Goal: Transaction & Acquisition: Purchase product/service

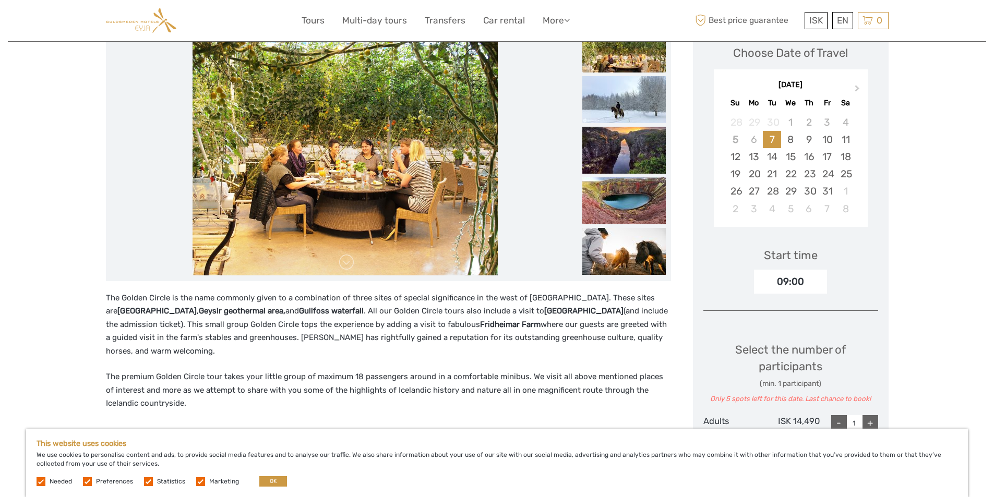
scroll to position [157, 0]
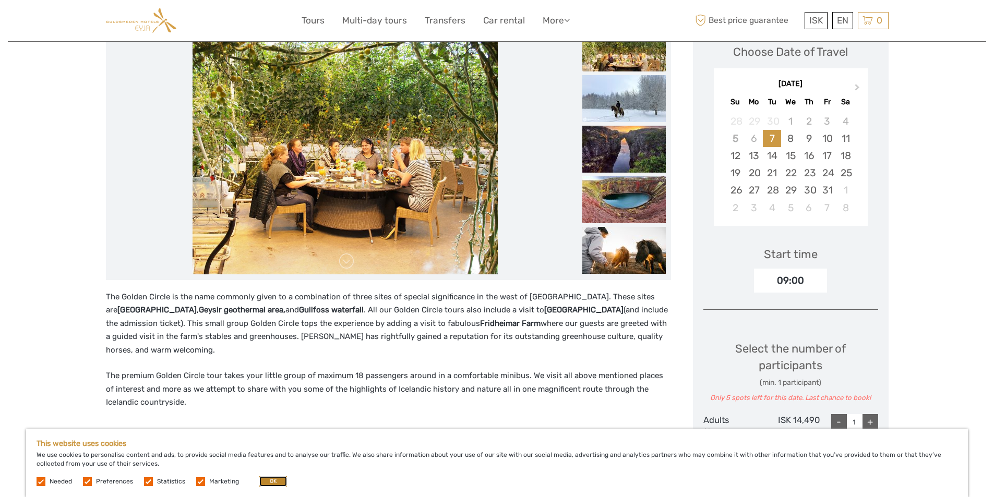
click at [274, 481] on button "OK" at bounding box center [273, 482] width 28 height 10
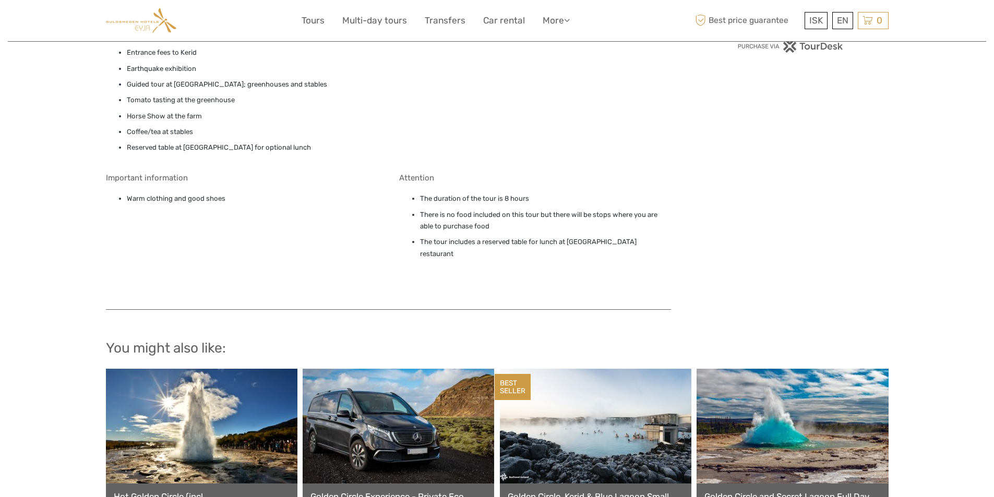
scroll to position [887, 0]
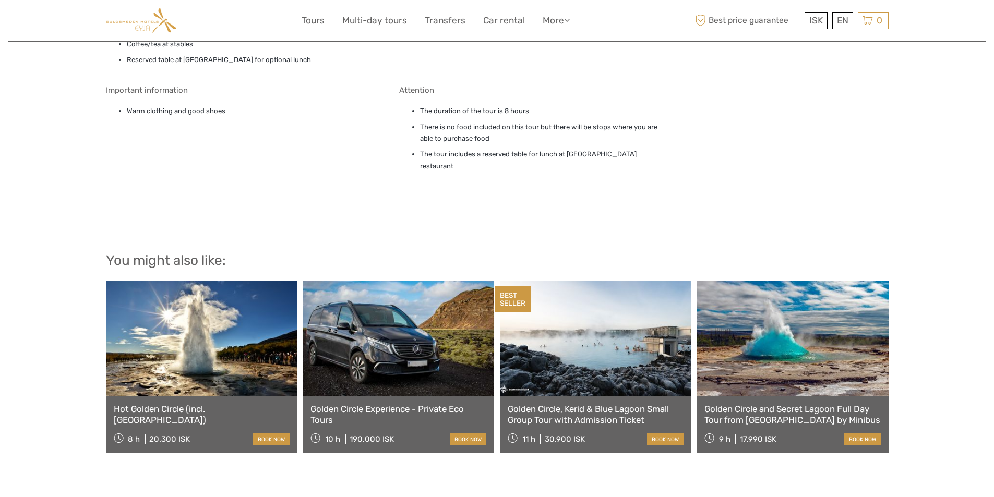
click at [588, 337] on link at bounding box center [596, 338] width 192 height 115
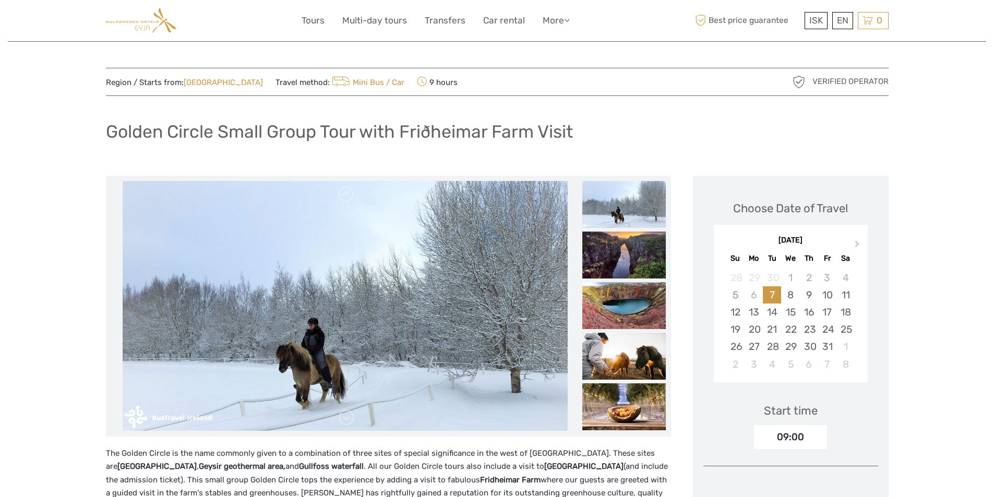
click at [662, 123] on div "Golden Circle Small Group Tour with Friðheimar Farm Visit" at bounding box center [497, 136] width 783 height 38
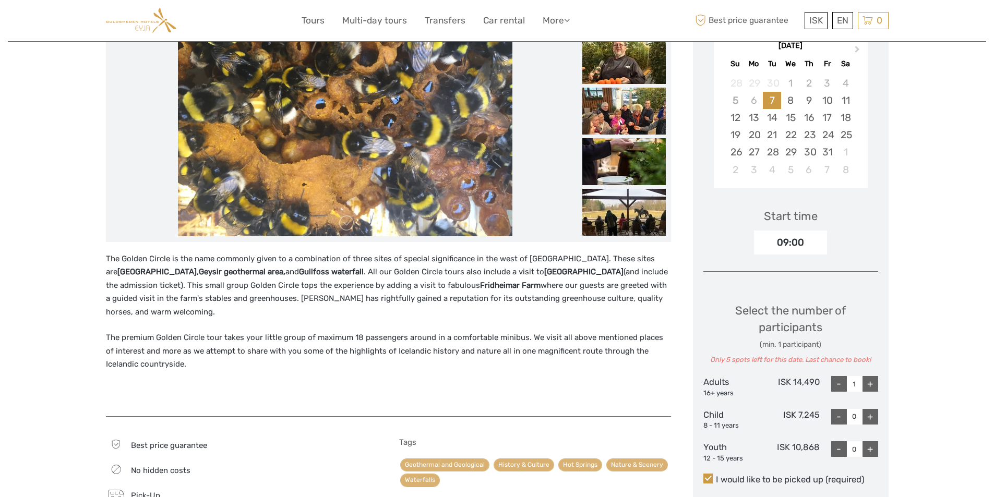
scroll to position [365, 0]
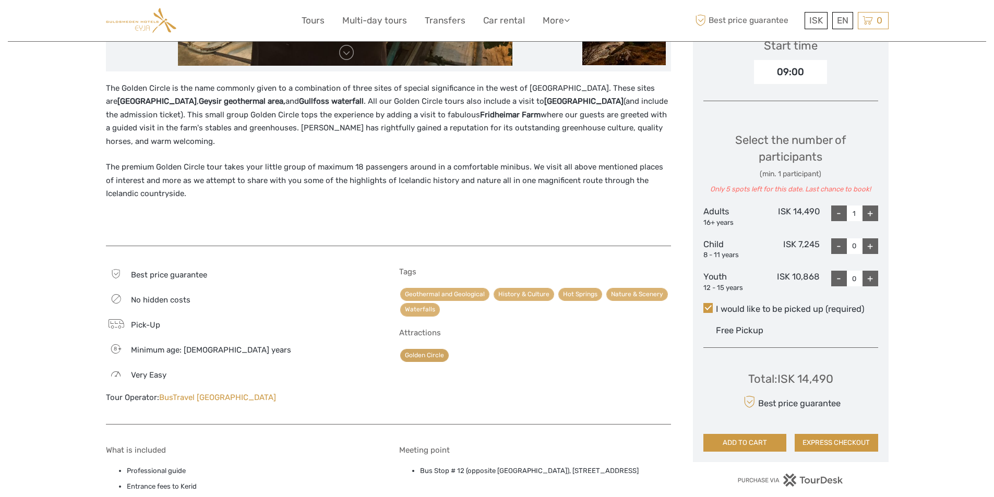
click at [421, 356] on link "Golden Circle" at bounding box center [424, 355] width 49 height 13
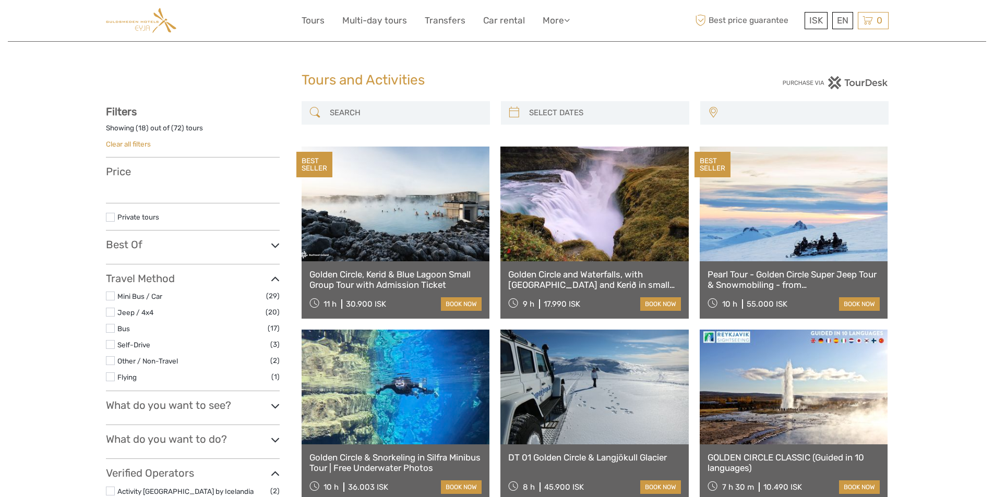
select select
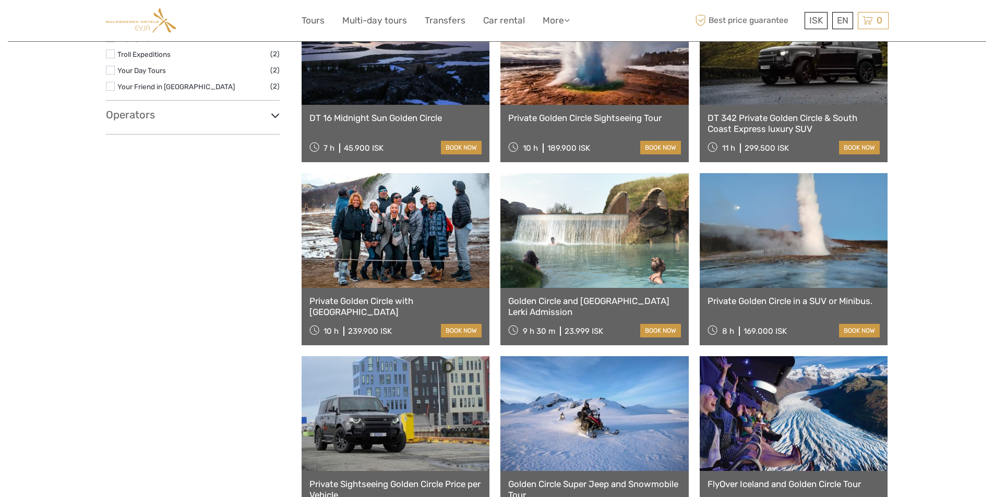
scroll to position [731, 0]
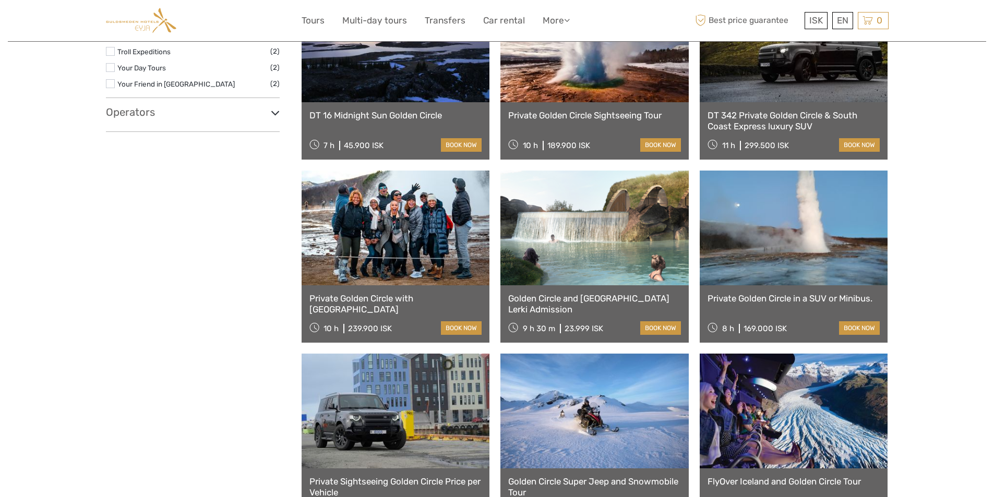
click at [583, 245] on link at bounding box center [595, 228] width 188 height 115
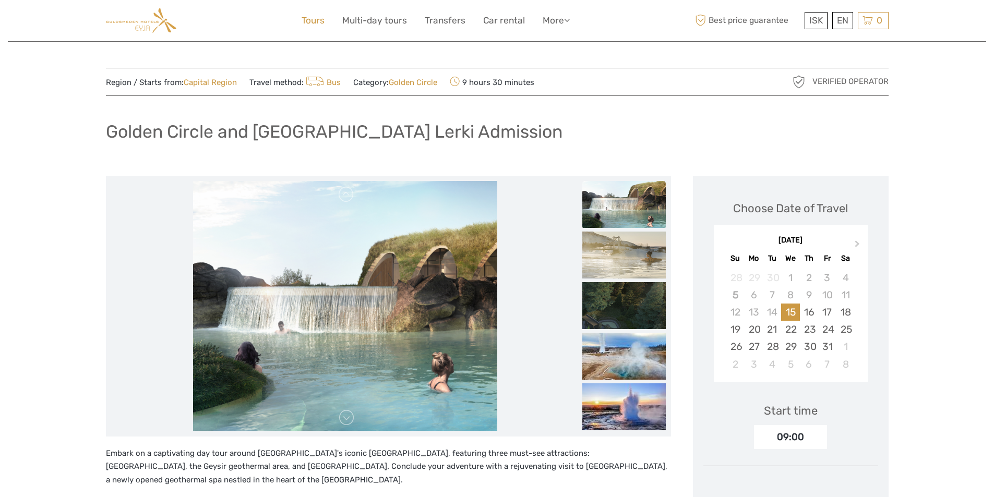
click at [313, 23] on link "Tours" at bounding box center [313, 20] width 23 height 15
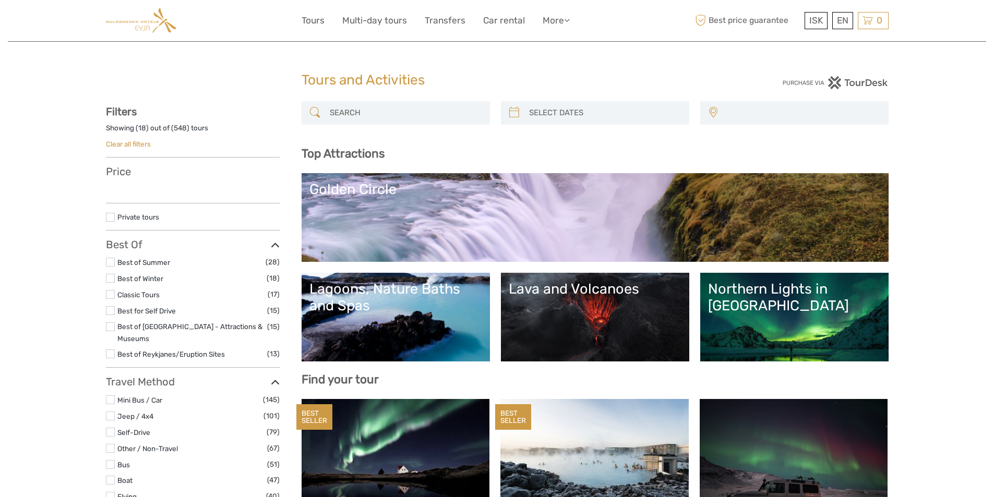
select select
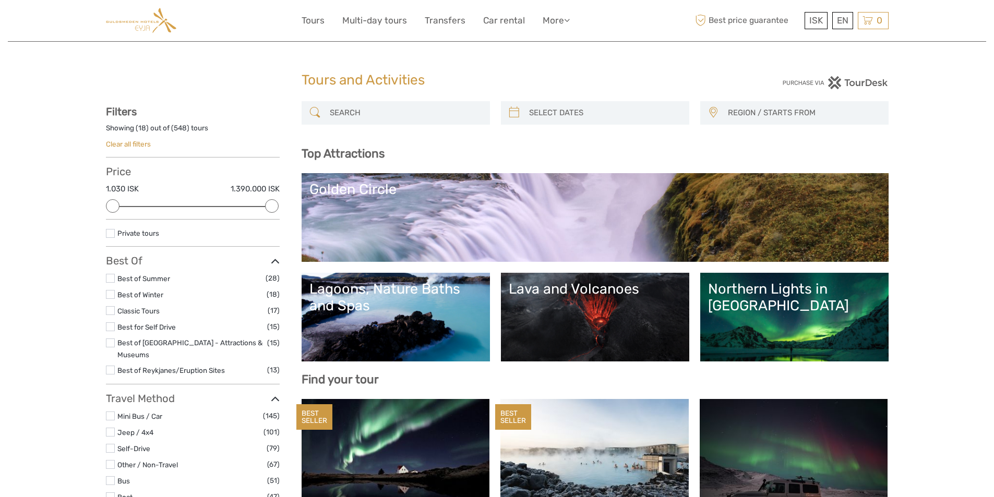
click at [354, 114] on input "search" at bounding box center [405, 113] width 159 height 18
paste input "Friðheimar Farm"
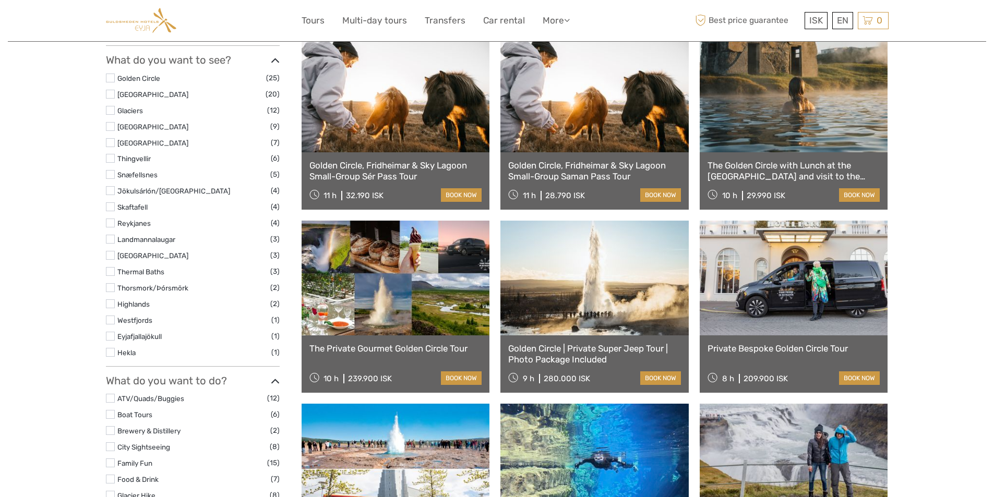
scroll to position [320, 0]
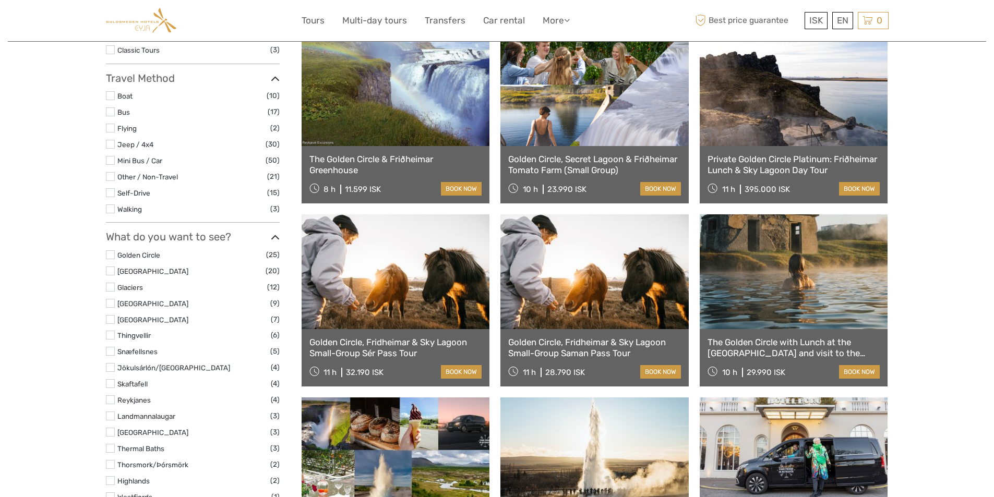
type input "Friðheimar Farm"
click at [110, 108] on label at bounding box center [110, 112] width 9 height 9
click at [0, 0] on input "checkbox" at bounding box center [0, 0] width 0 height 0
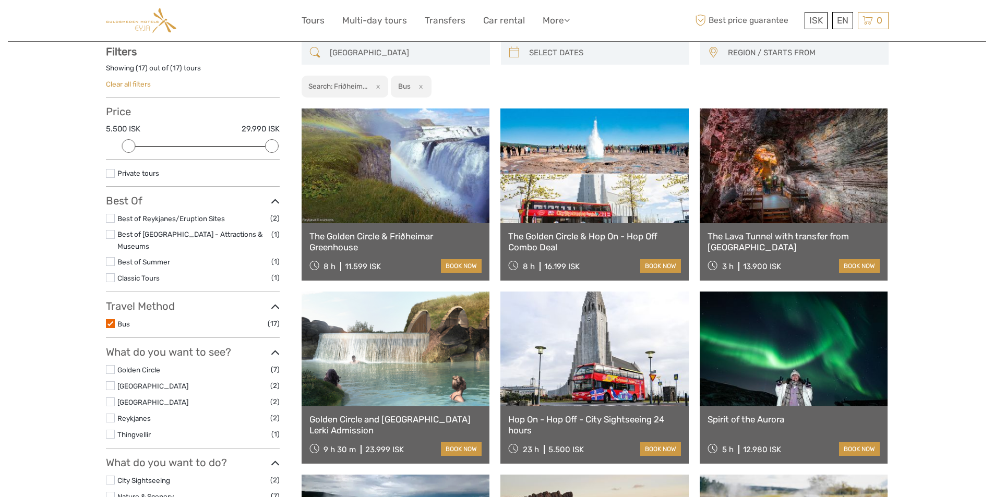
scroll to position [60, 0]
click at [418, 179] on link at bounding box center [396, 166] width 188 height 115
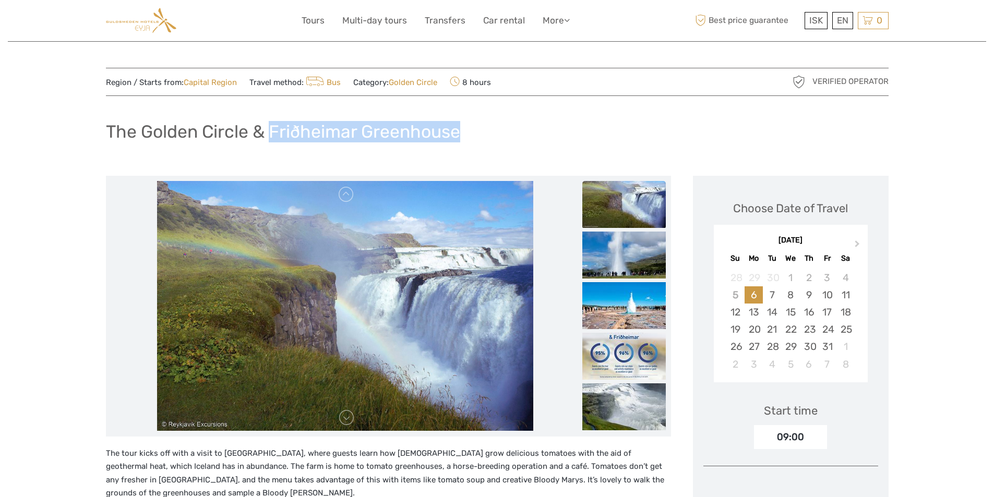
drag, startPoint x: 270, startPoint y: 125, endPoint x: 460, endPoint y: 137, distance: 190.4
click at [460, 137] on h1 "The Golden Circle & Friðheimar Greenhouse" at bounding box center [283, 131] width 354 height 21
copy h1 "Friðheimar Greenhouse"
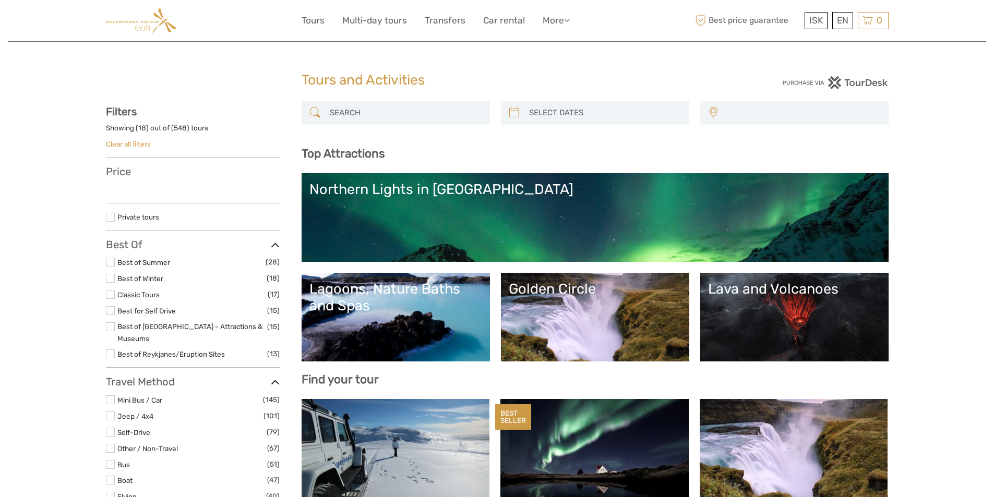
select select
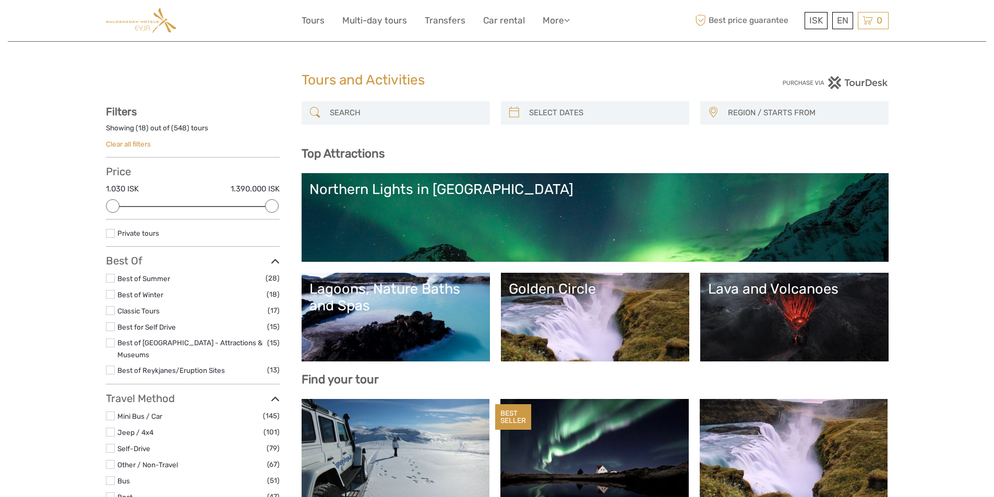
click at [409, 115] on input "search" at bounding box center [405, 113] width 159 height 18
click at [380, 303] on div "Lagoons, Nature Baths and Spas" at bounding box center [396, 298] width 173 height 34
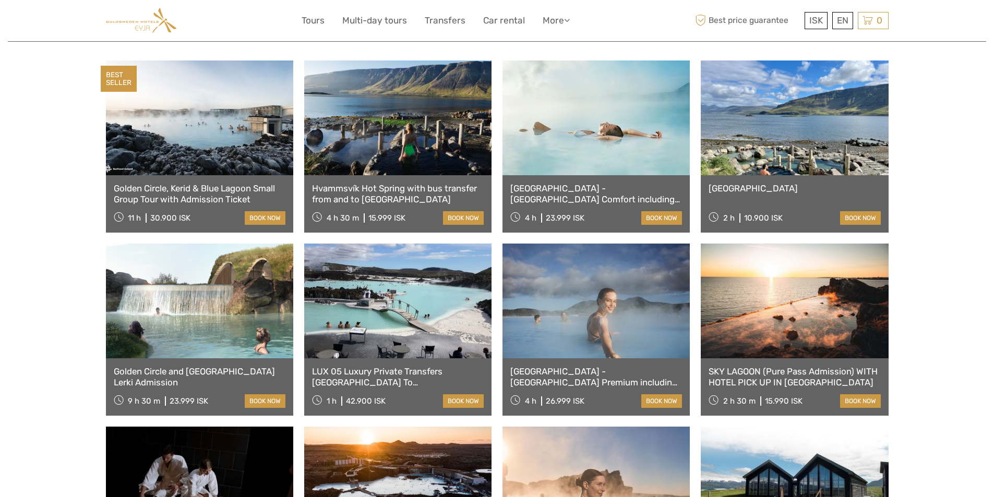
scroll to position [418, 0]
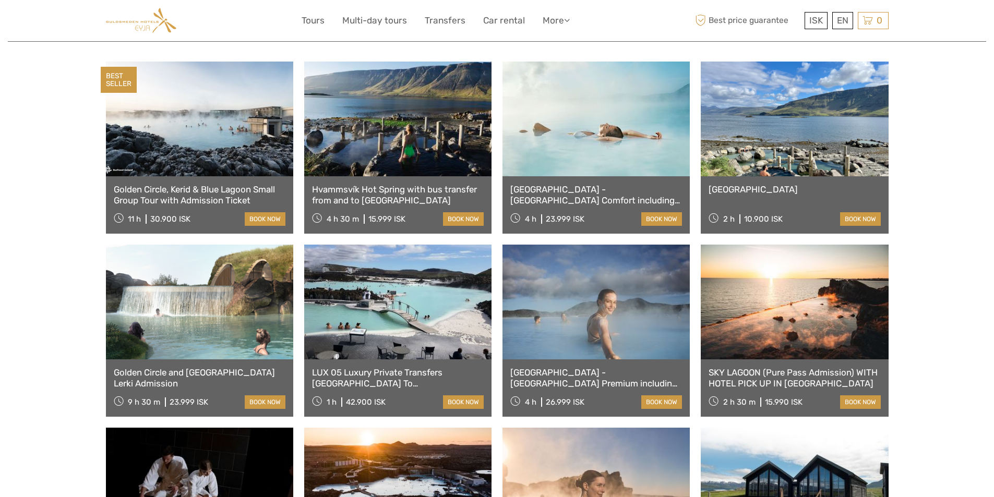
click at [591, 301] on link at bounding box center [596, 302] width 187 height 115
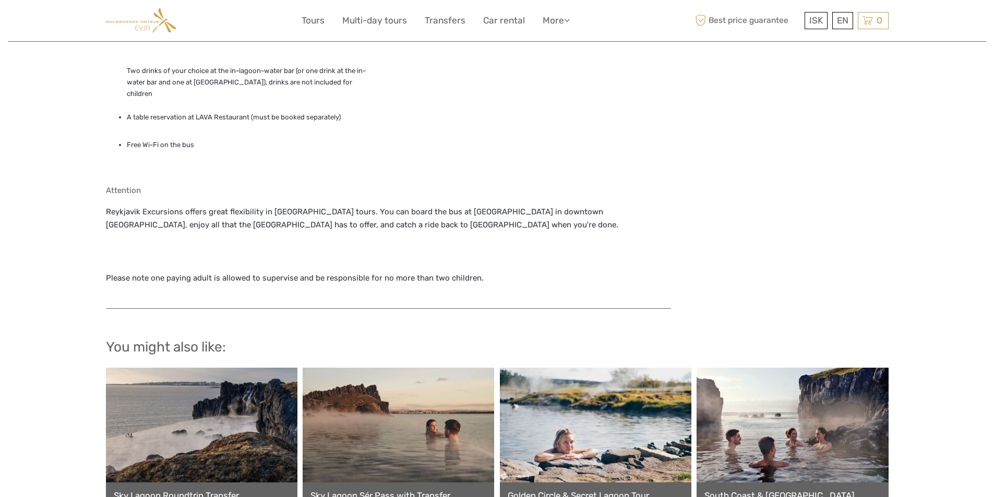
scroll to position [992, 0]
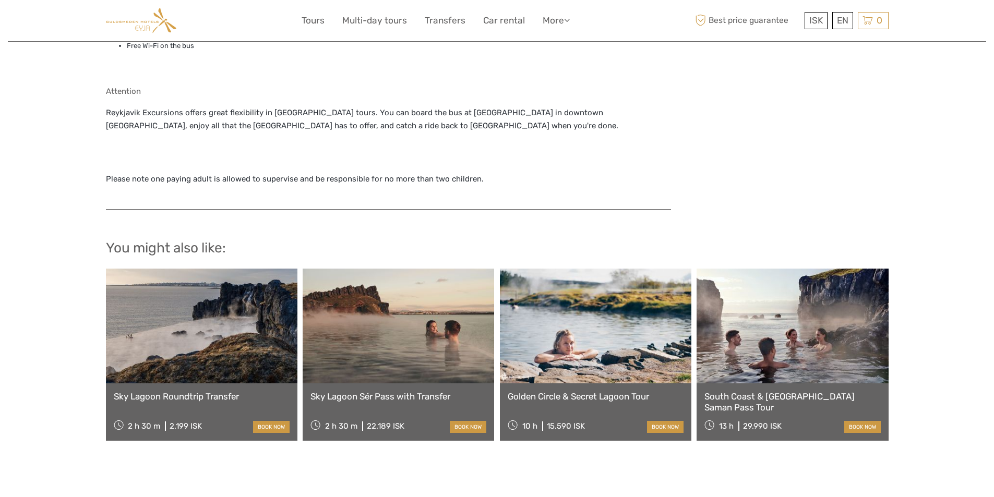
click at [253, 335] on link at bounding box center [202, 326] width 192 height 115
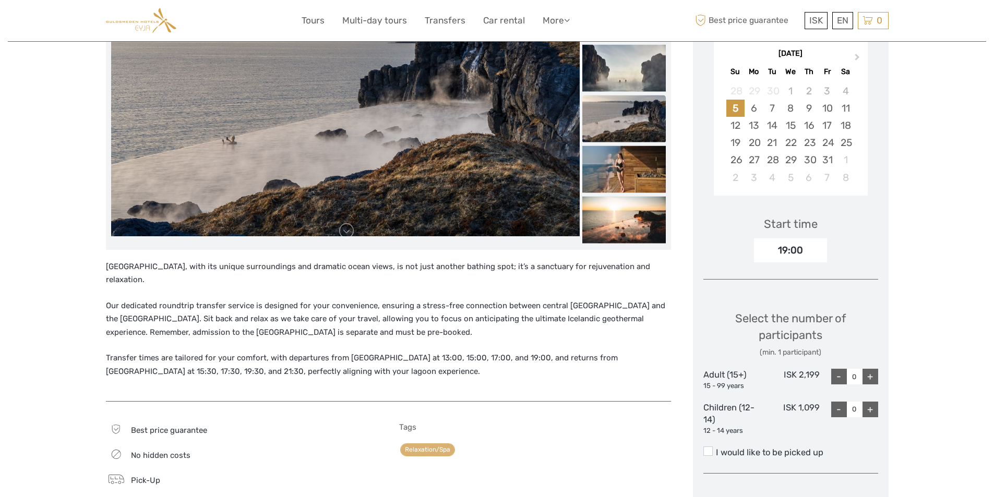
scroll to position [104, 0]
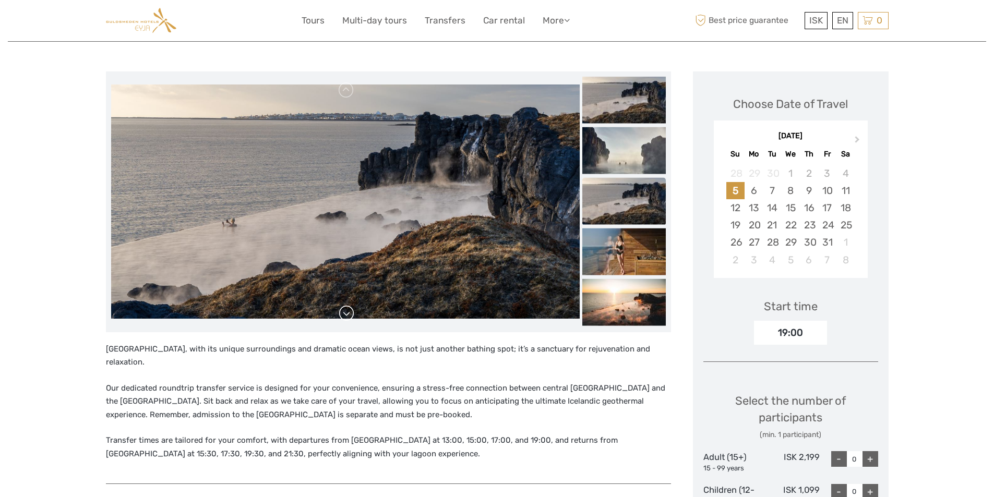
click at [349, 313] on link at bounding box center [346, 313] width 17 height 17
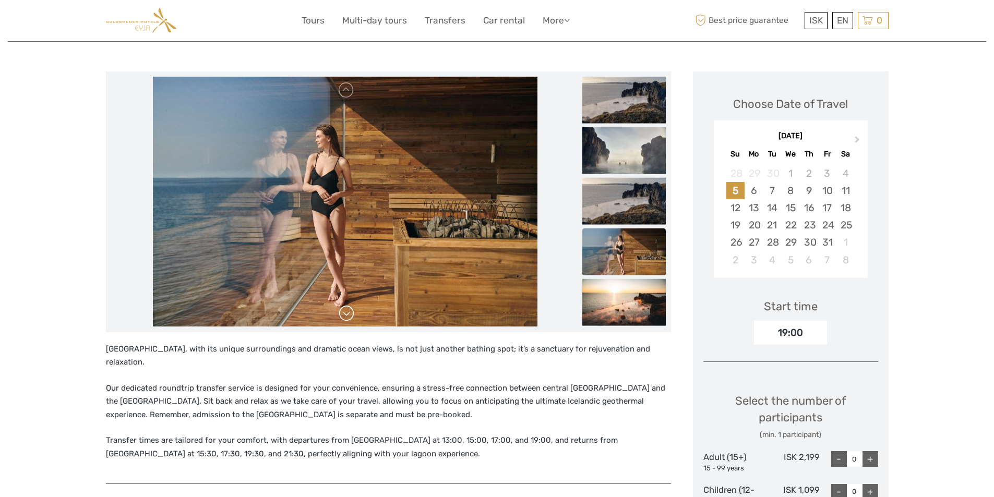
click at [349, 313] on link at bounding box center [346, 313] width 17 height 17
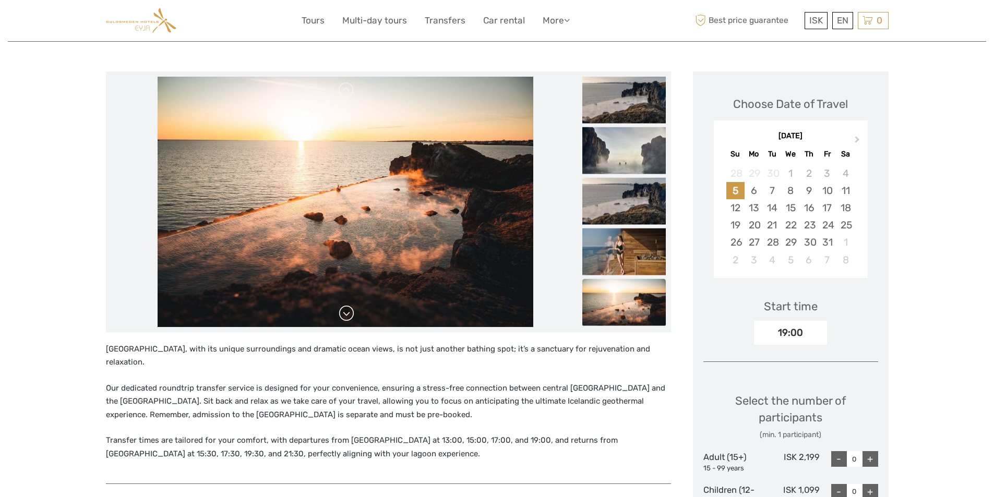
click at [349, 313] on link at bounding box center [346, 313] width 17 height 17
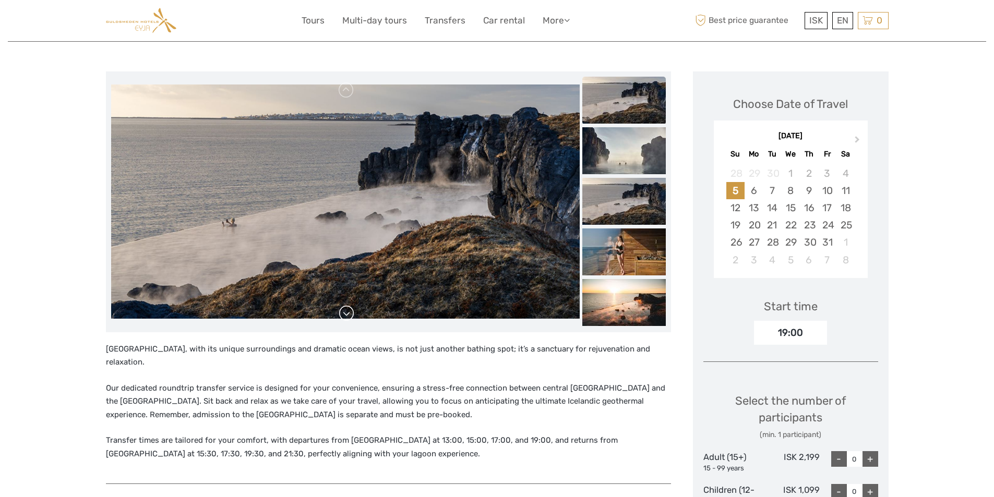
click at [349, 313] on link at bounding box center [346, 313] width 17 height 17
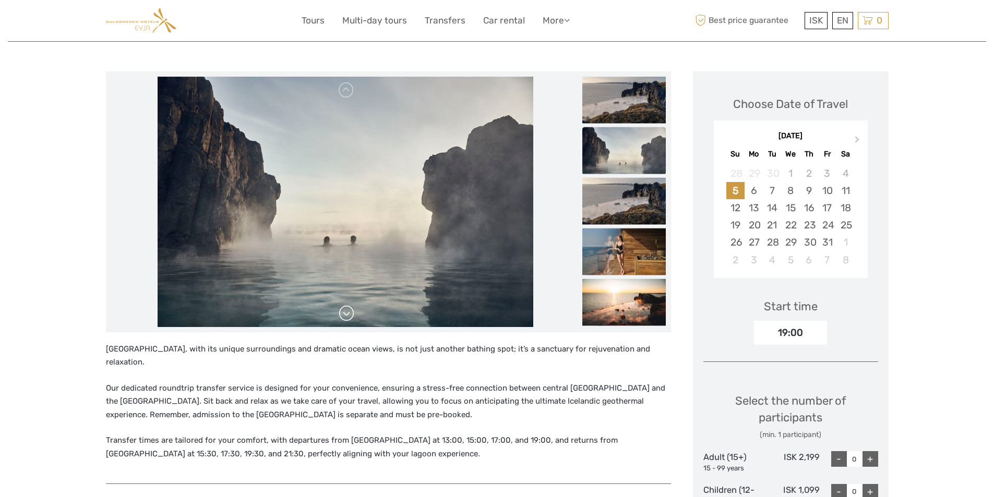
click at [349, 313] on link at bounding box center [346, 313] width 17 height 17
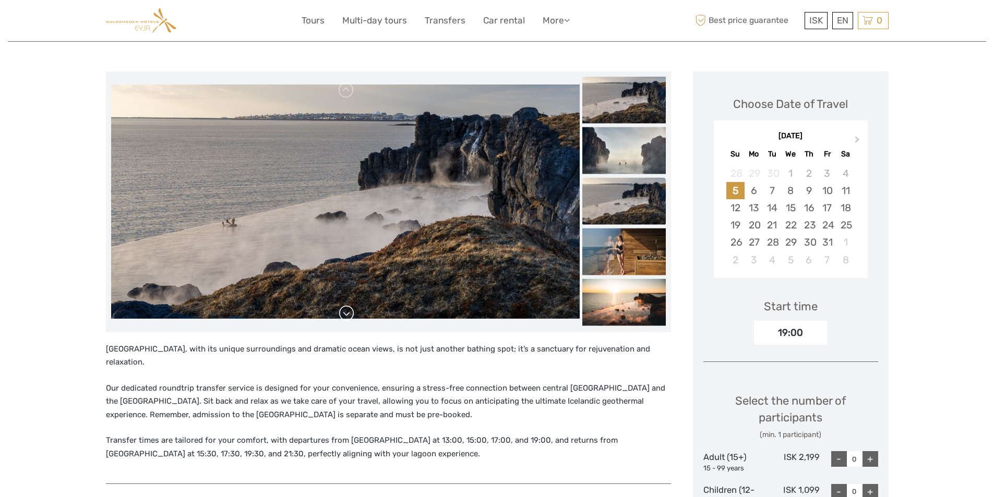
click at [349, 313] on link at bounding box center [346, 313] width 17 height 17
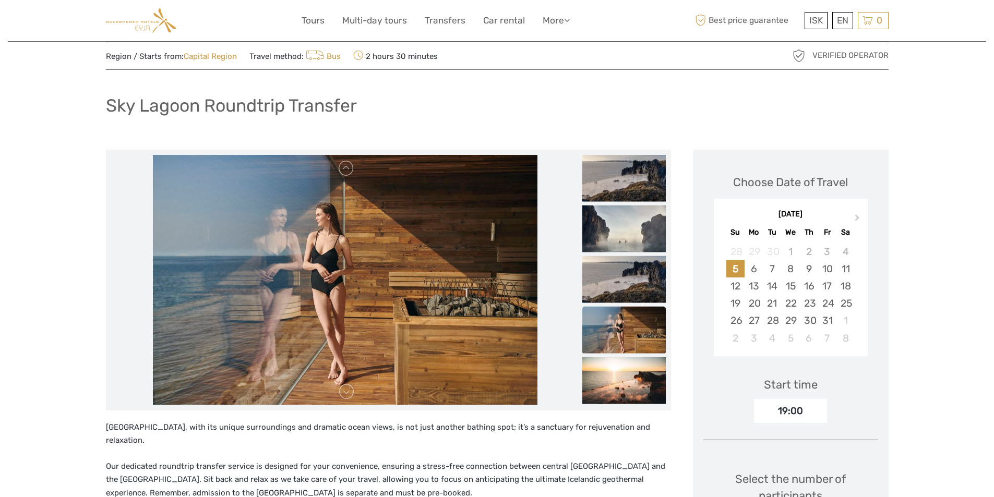
scroll to position [0, 0]
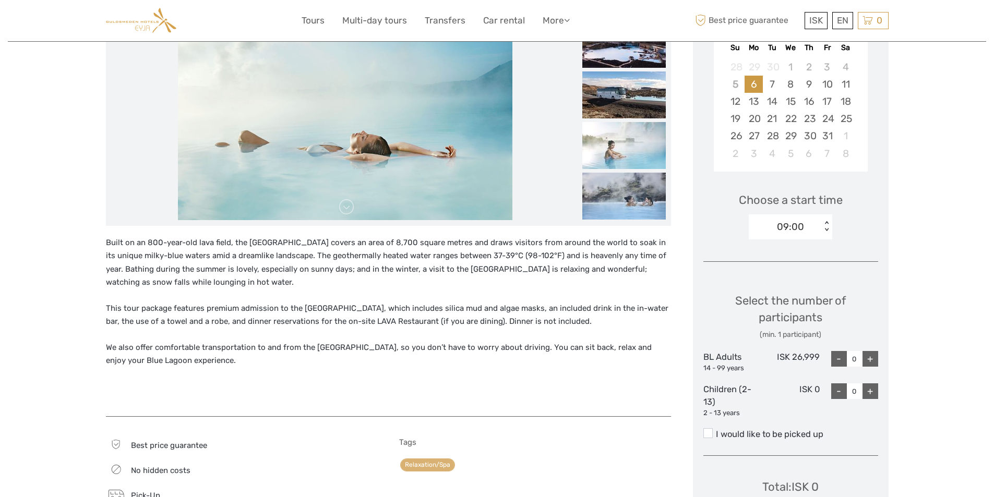
scroll to position [24, 0]
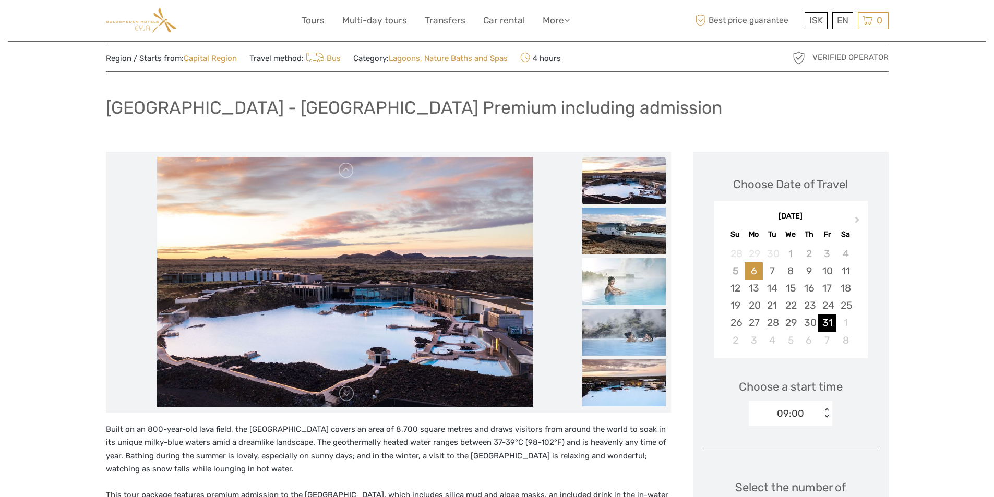
click at [826, 323] on div "31" at bounding box center [827, 322] width 18 height 17
click at [879, 394] on div "Choose Date of Travel Next Month [DATE] Su Mo Tu We Th Fr Sa 28 29 30 1 2 3 4 5…" at bounding box center [791, 463] width 196 height 623
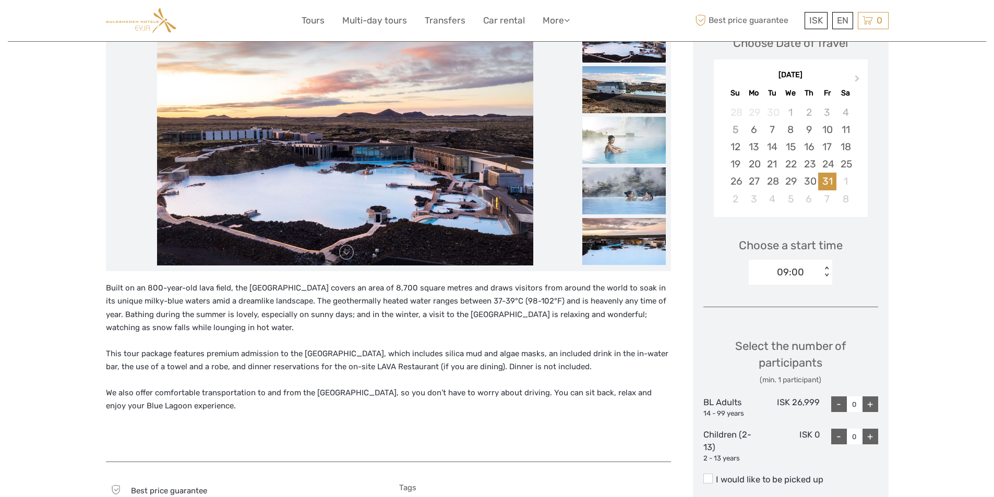
scroll to position [181, 0]
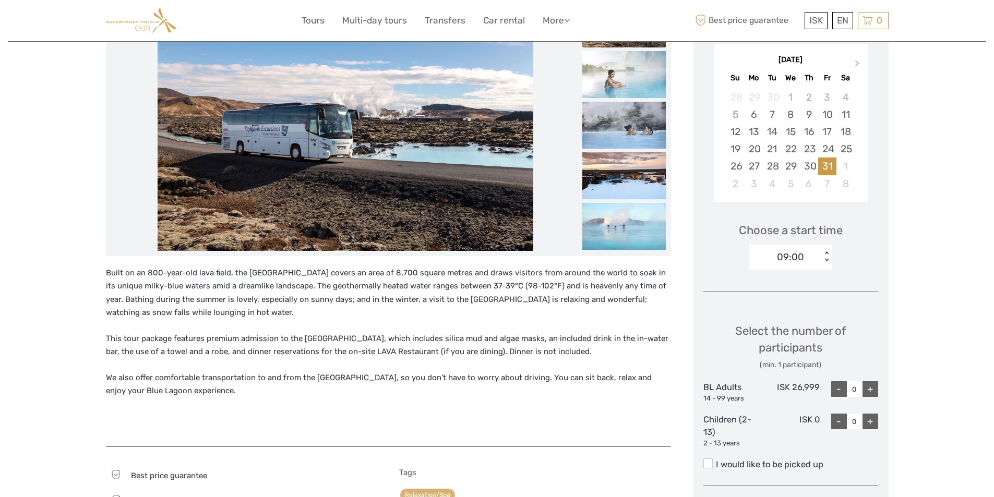
click at [870, 391] on div "+" at bounding box center [871, 390] width 16 height 16
type input "1"
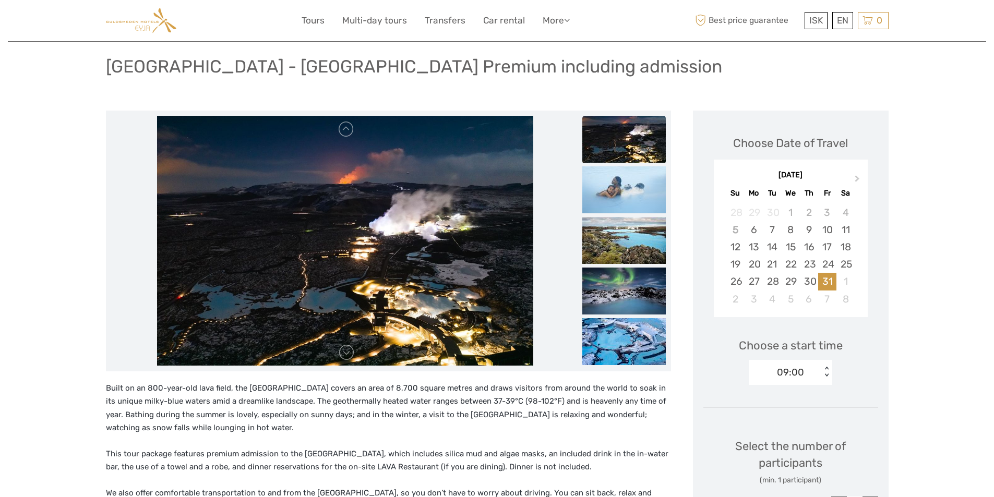
scroll to position [0, 0]
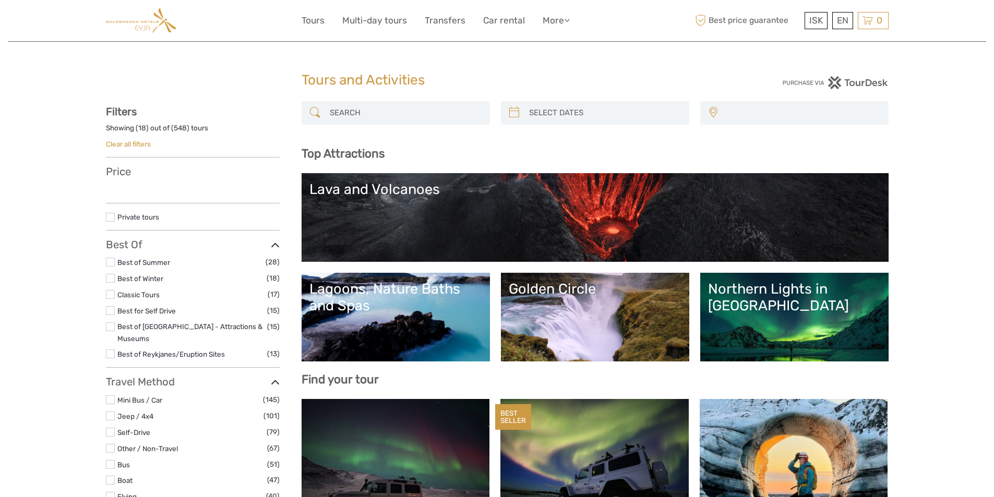
select select
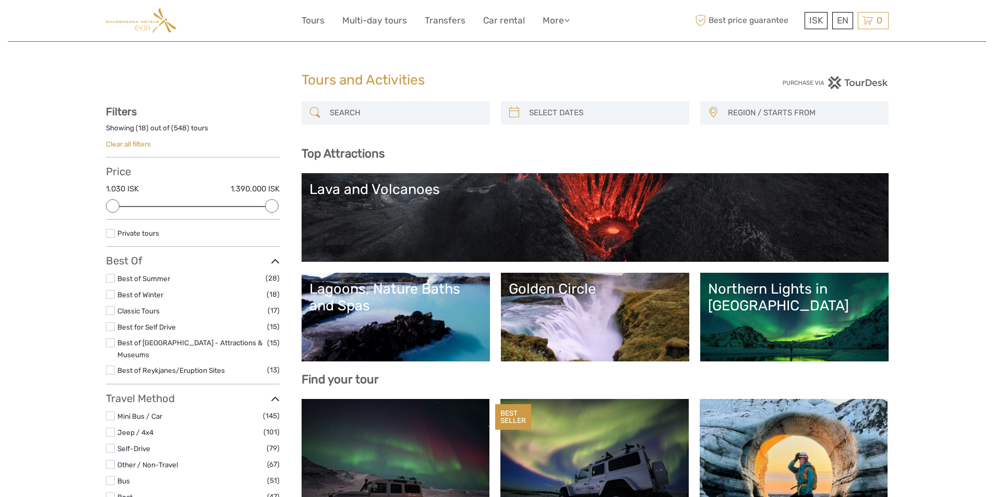
click at [394, 314] on div "Lagoons, Nature Baths and Spas" at bounding box center [396, 298] width 173 height 34
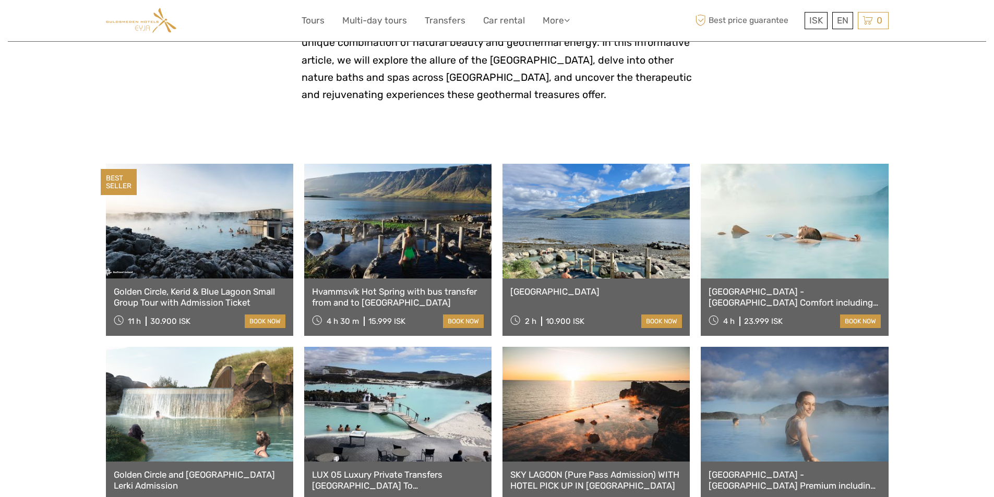
scroll to position [261, 0]
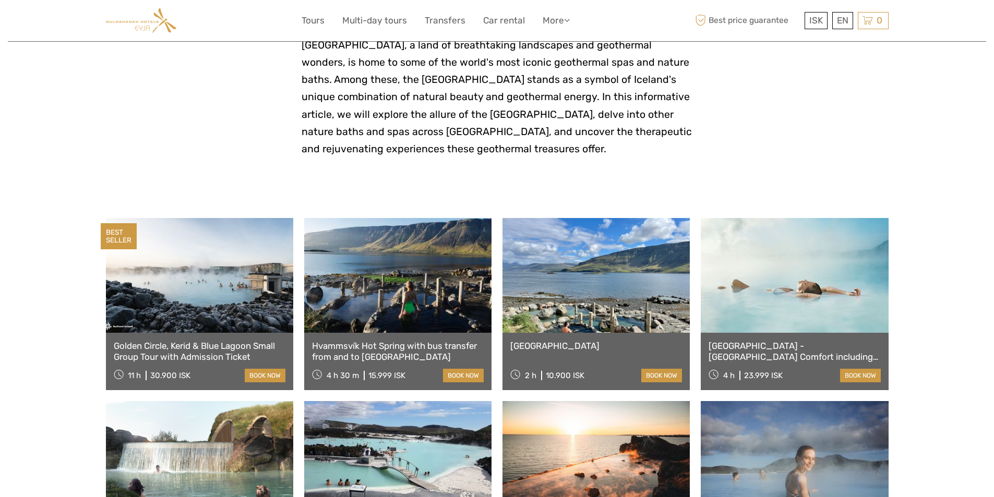
click at [752, 304] on link at bounding box center [794, 275] width 187 height 115
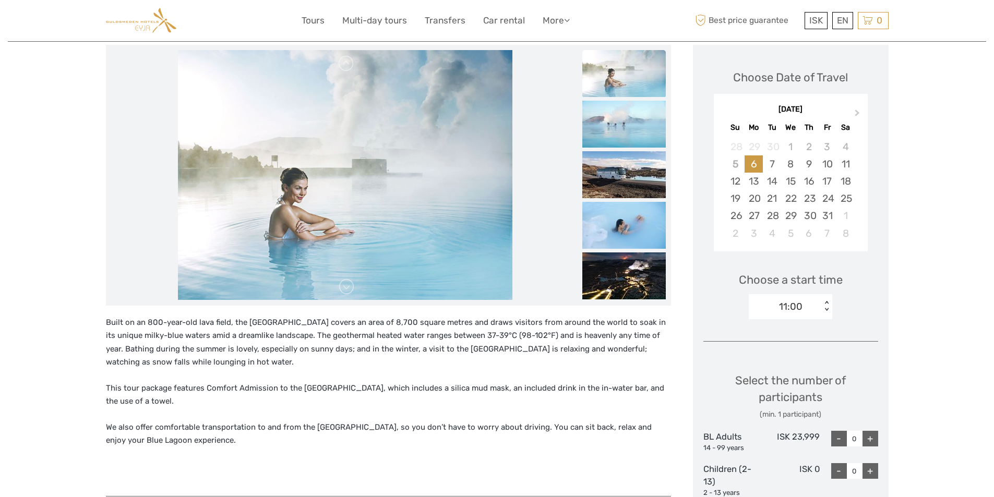
scroll to position [104, 0]
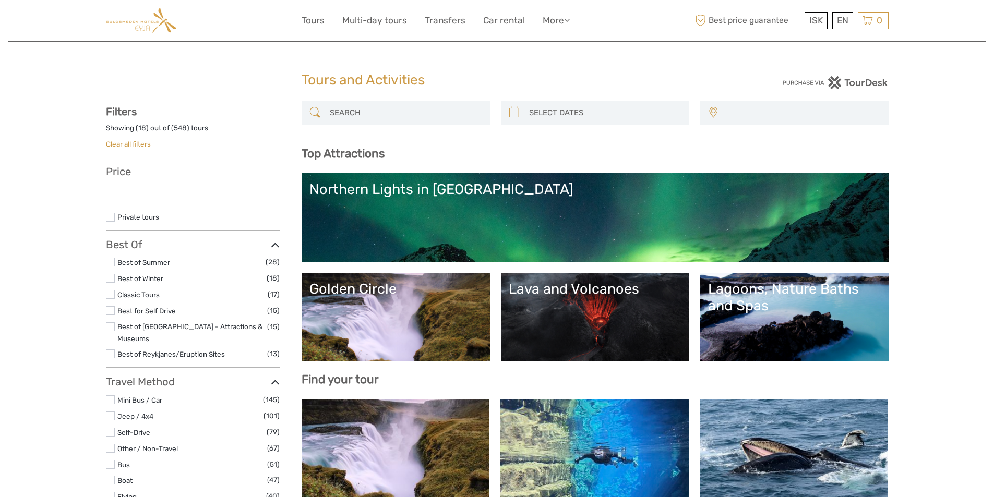
select select
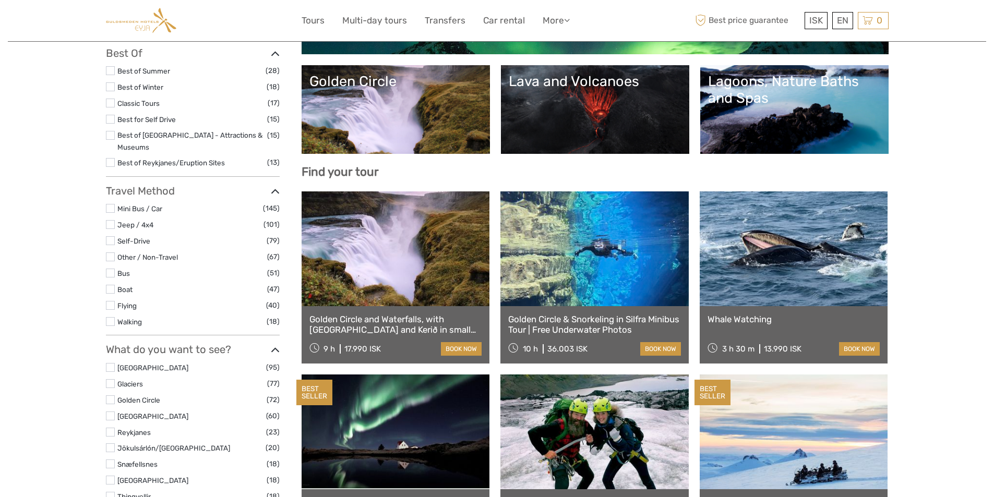
scroll to position [209, 0]
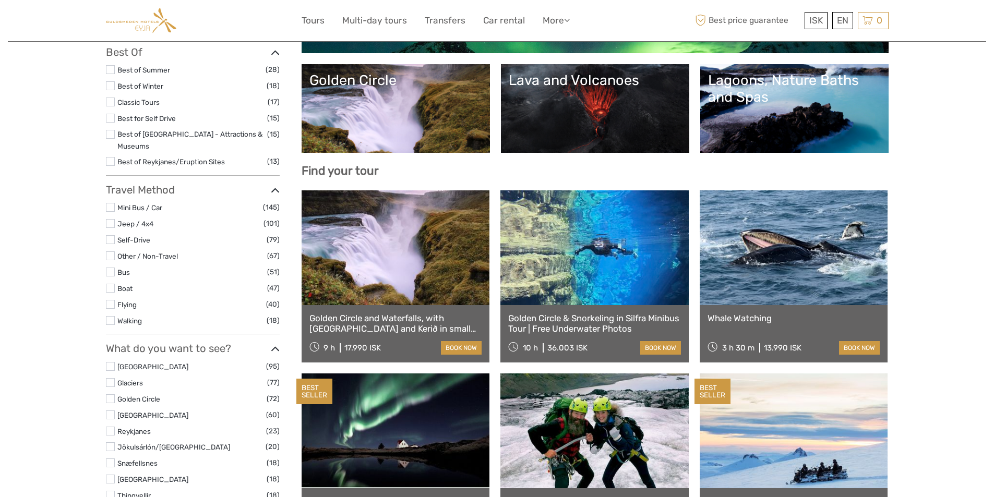
click at [811, 89] on div "Lagoons, Nature Baths and Spas" at bounding box center [794, 89] width 173 height 34
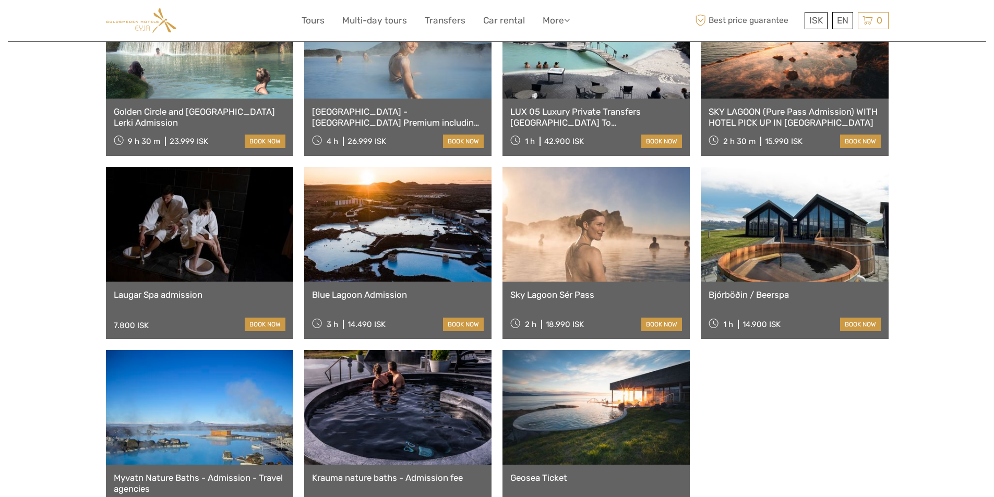
scroll to position [626, 0]
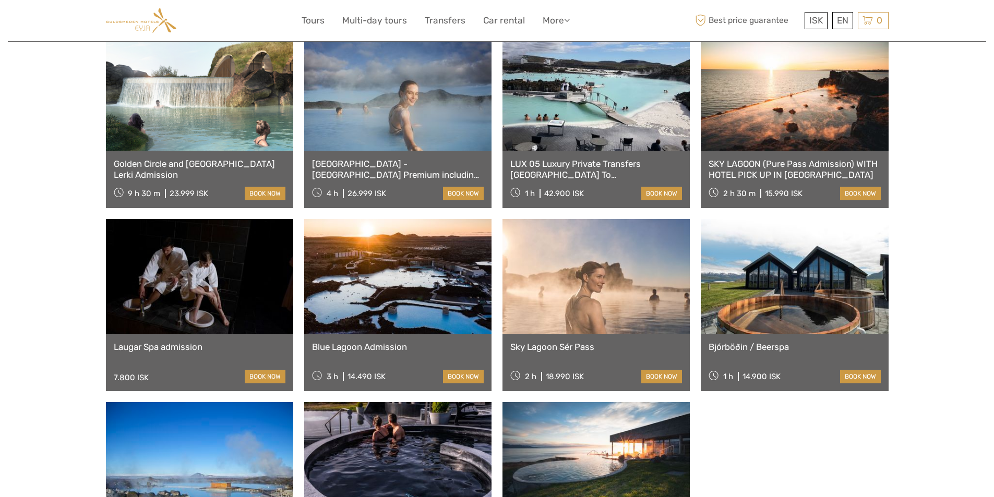
click at [790, 80] on link at bounding box center [794, 93] width 187 height 115
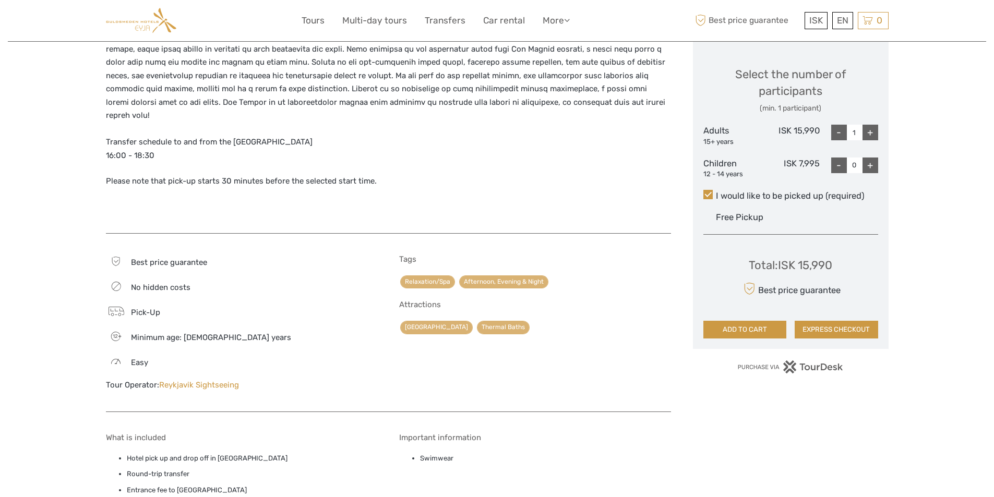
scroll to position [418, 0]
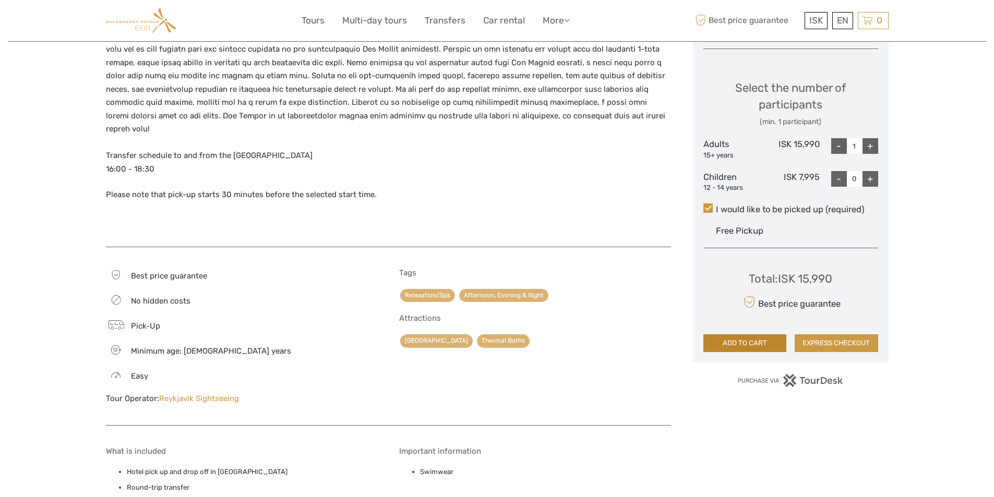
click at [746, 344] on button "ADD TO CART" at bounding box center [746, 344] width 84 height 18
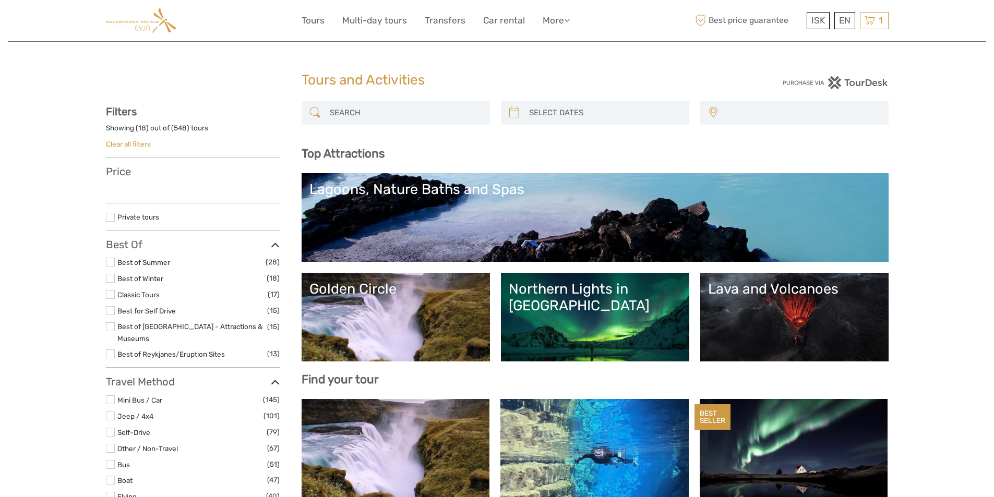
select select
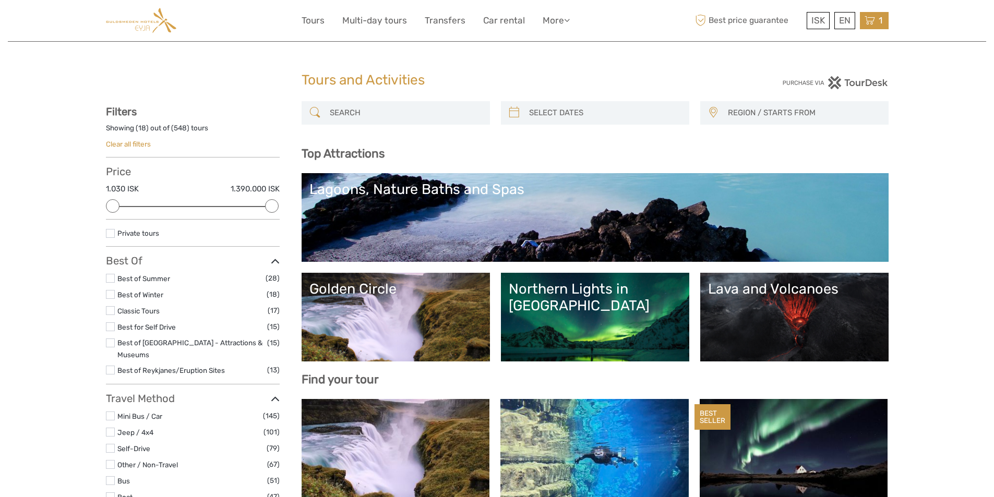
click at [870, 22] on icon at bounding box center [870, 20] width 10 height 13
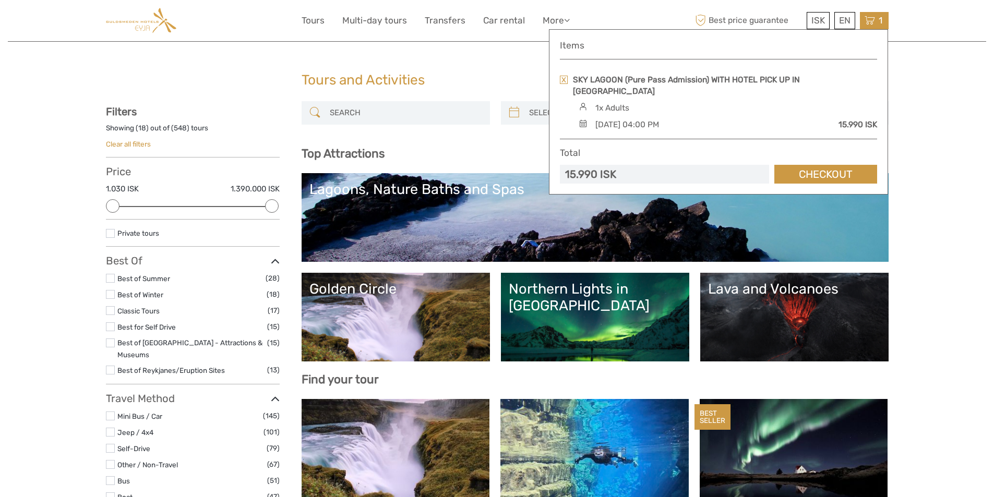
click at [246, 132] on div "Showing ( 18 ) out of ( 548 ) tours" at bounding box center [193, 131] width 174 height 16
click at [565, 80] on link at bounding box center [564, 80] width 8 height 8
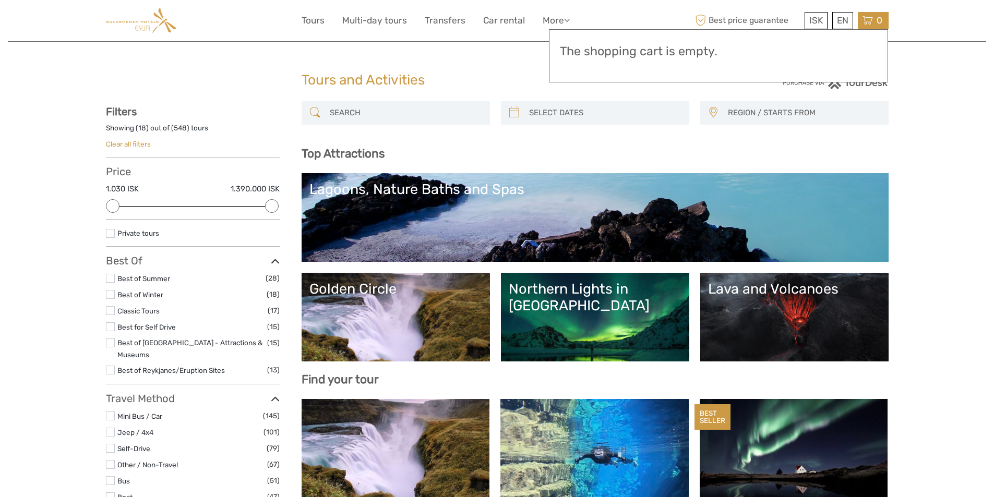
click at [581, 199] on link "Lagoons, Nature Baths and Spas" at bounding box center [596, 217] width 572 height 73
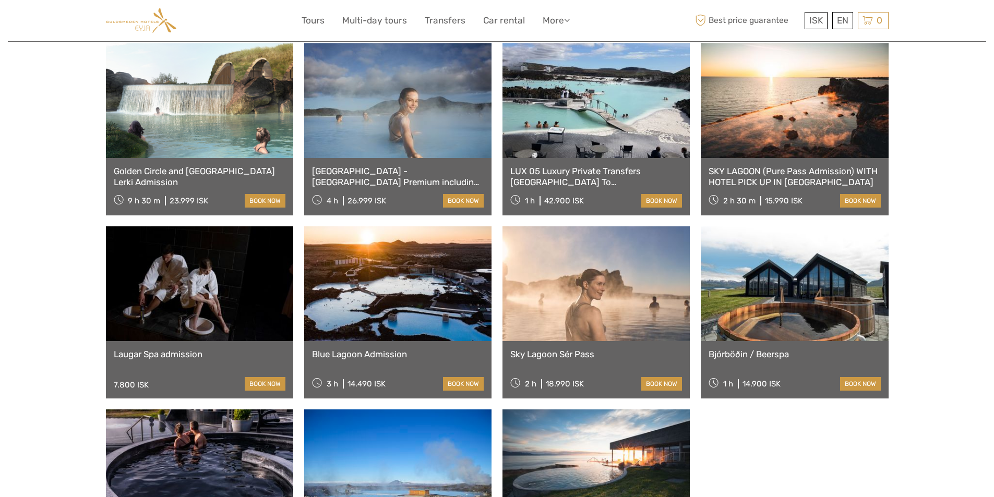
scroll to position [626, 0]
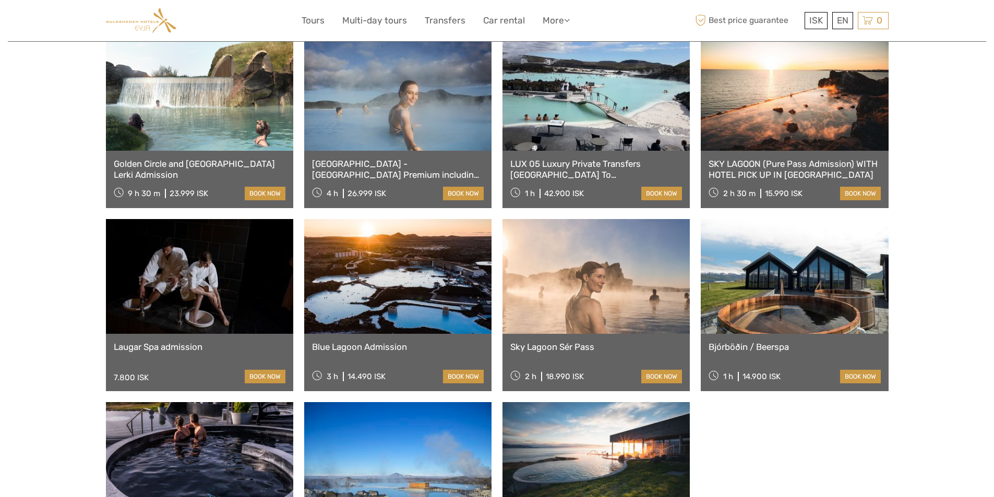
click at [589, 268] on link at bounding box center [596, 276] width 187 height 115
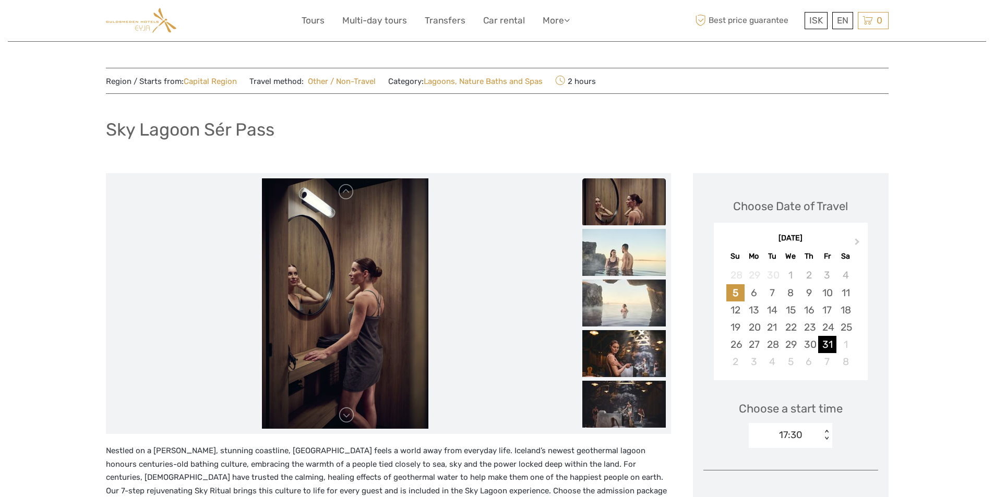
click at [827, 342] on div "31" at bounding box center [827, 344] width 18 height 17
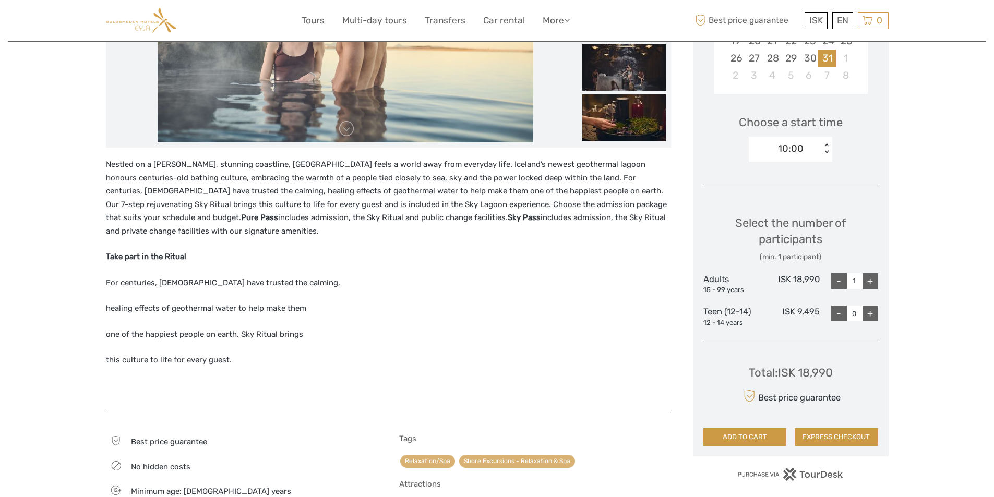
scroll to position [313, 0]
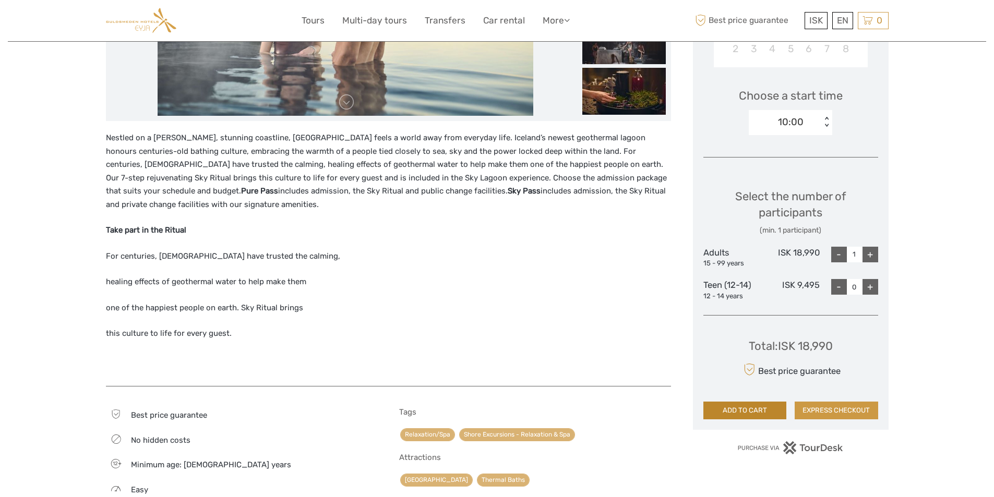
click at [746, 412] on button "ADD TO CART" at bounding box center [746, 411] width 84 height 18
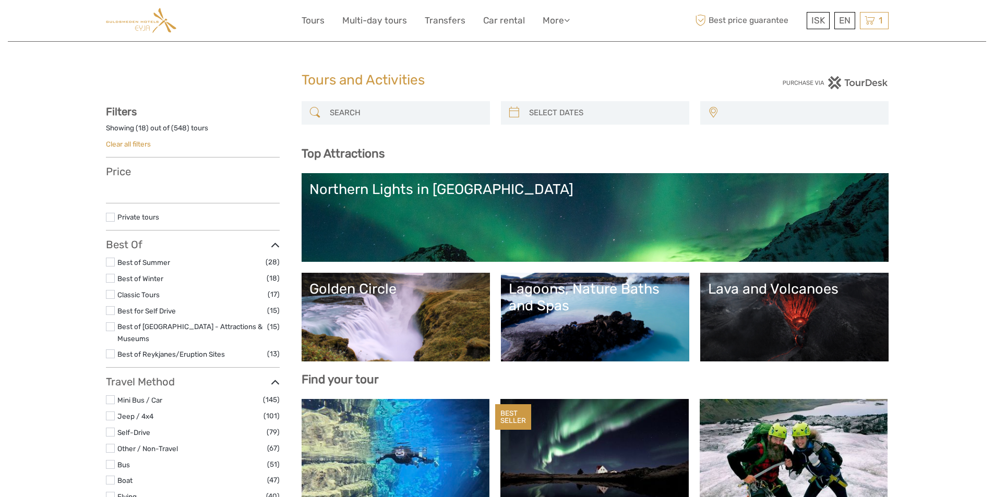
select select
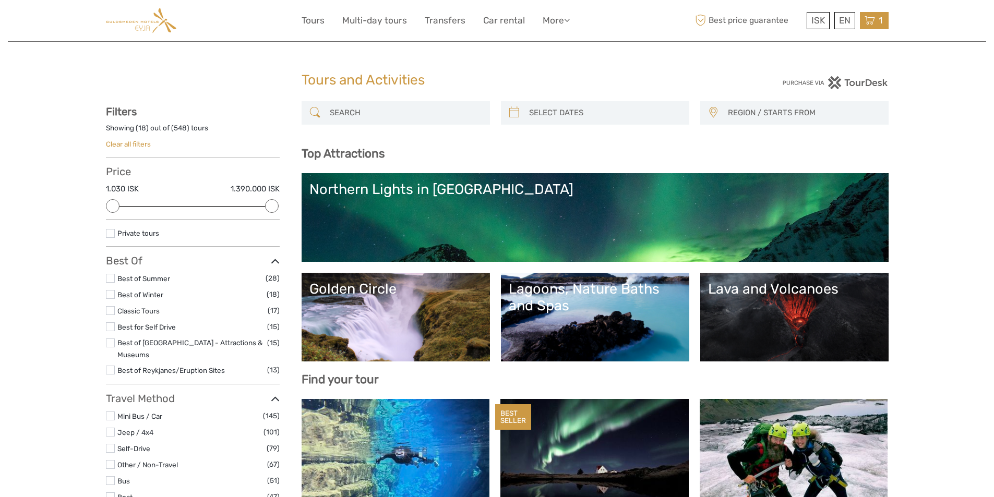
click at [869, 24] on icon at bounding box center [870, 20] width 10 height 13
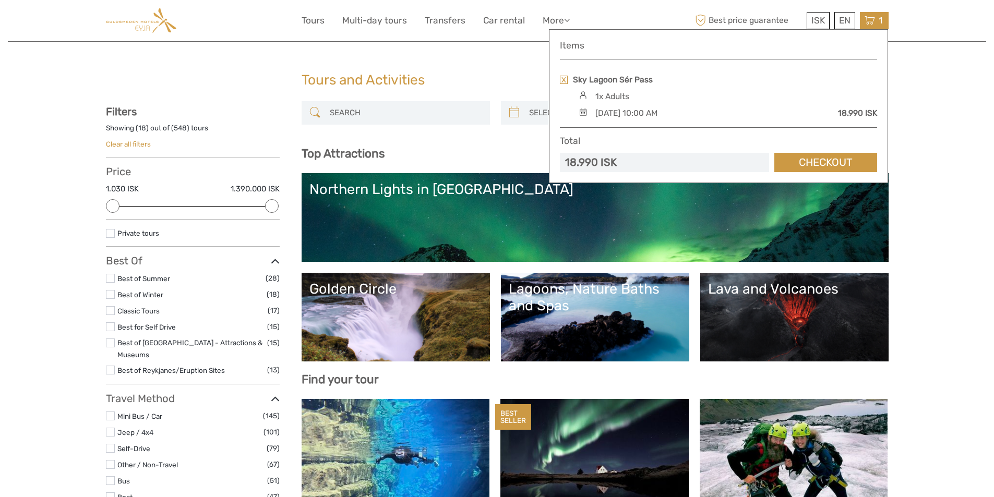
click at [565, 78] on link at bounding box center [564, 80] width 8 height 8
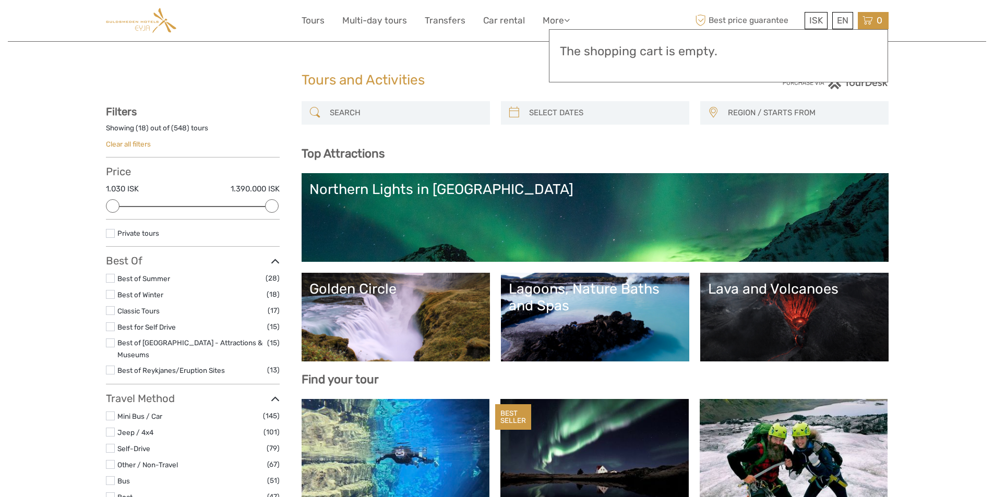
click at [591, 301] on div "Lagoons, Nature Baths and Spas" at bounding box center [595, 298] width 173 height 34
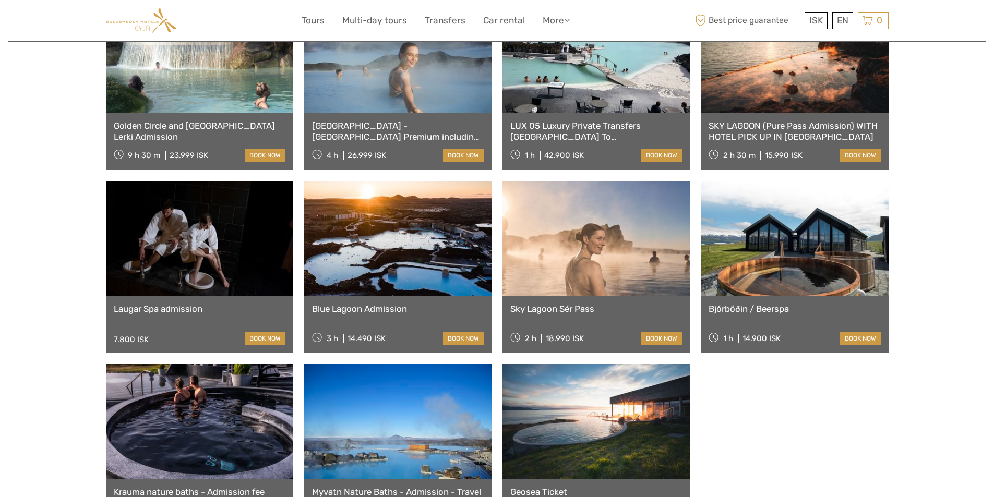
scroll to position [679, 0]
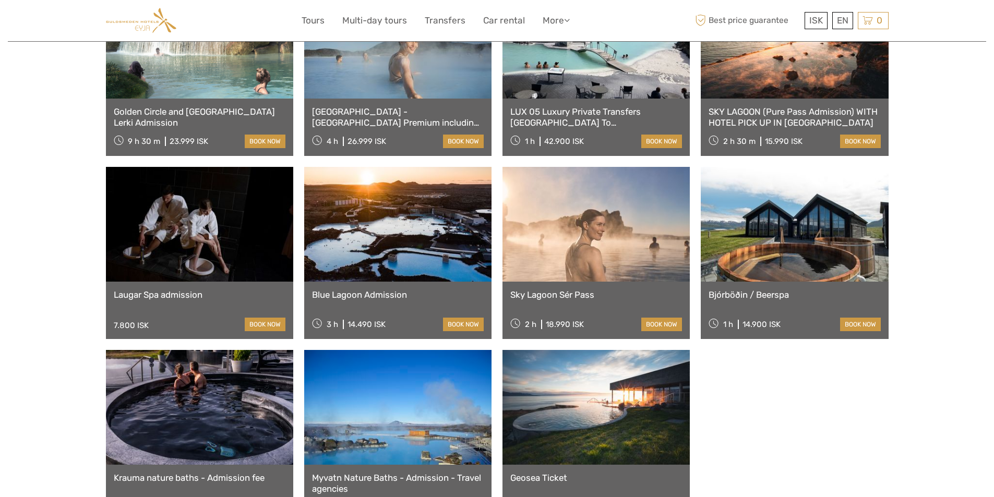
click at [575, 223] on link at bounding box center [596, 224] width 187 height 115
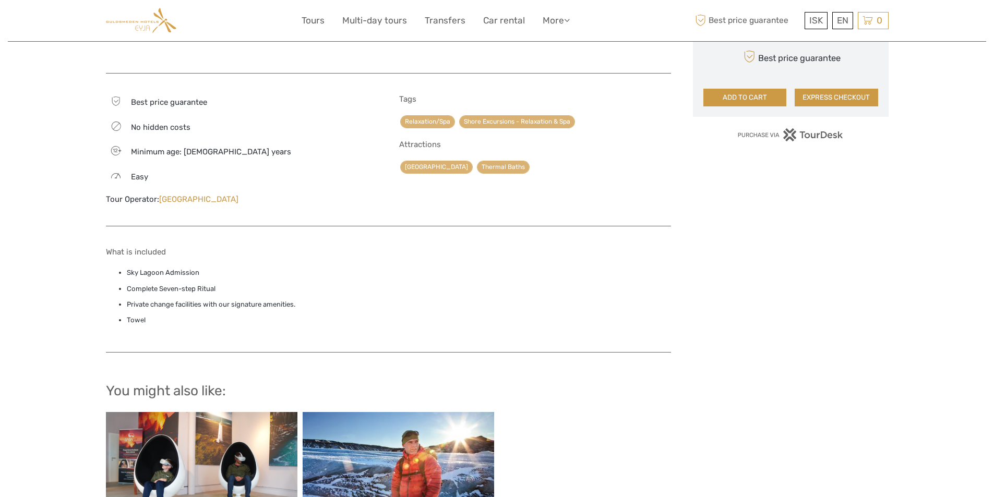
scroll to position [574, 0]
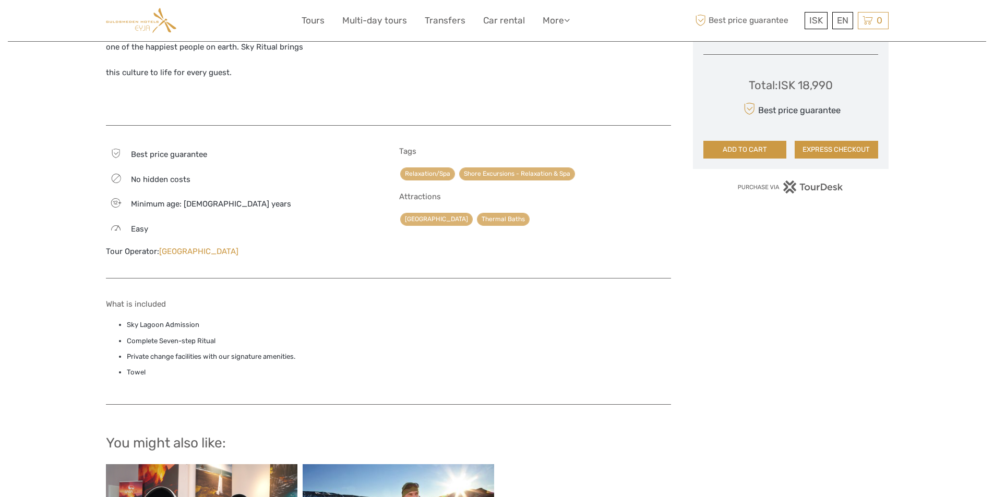
click at [182, 253] on link "[GEOGRAPHIC_DATA]" at bounding box center [198, 251] width 79 height 9
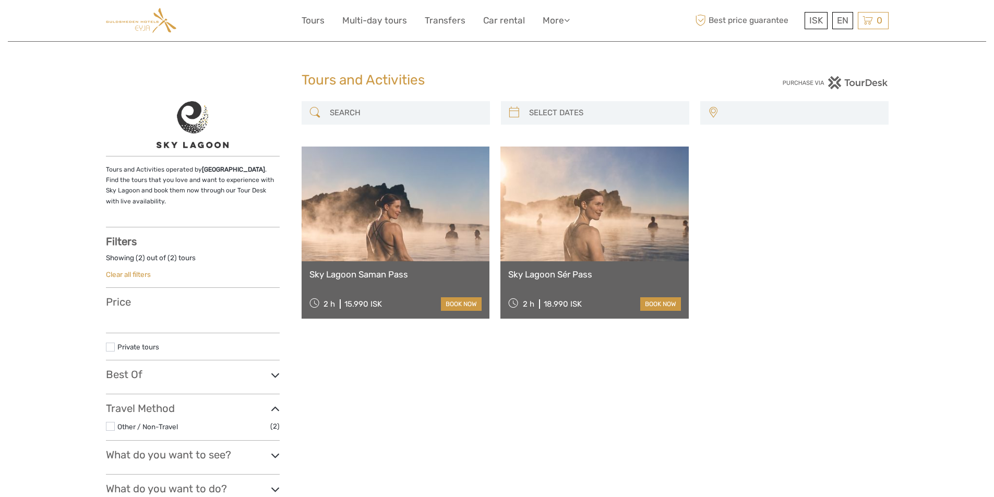
select select
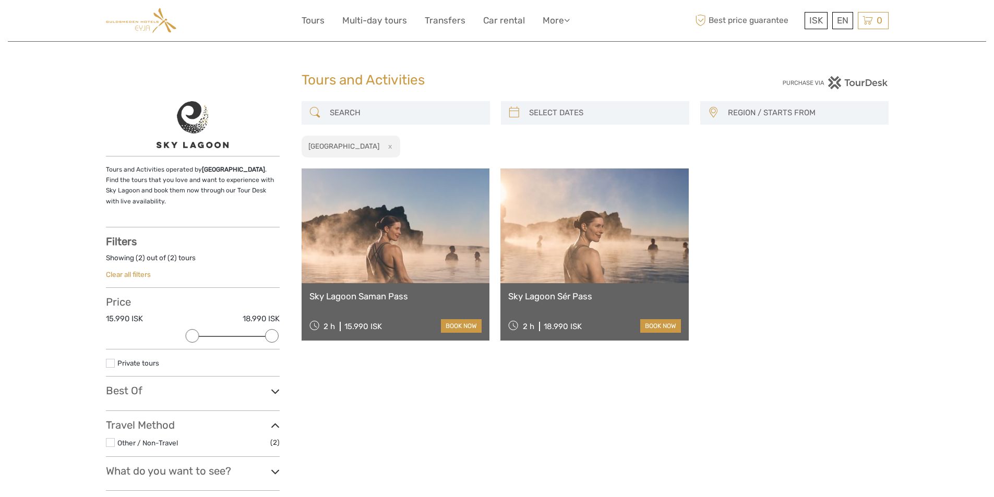
click at [206, 169] on strong "Sky Lagoon" at bounding box center [233, 169] width 63 height 7
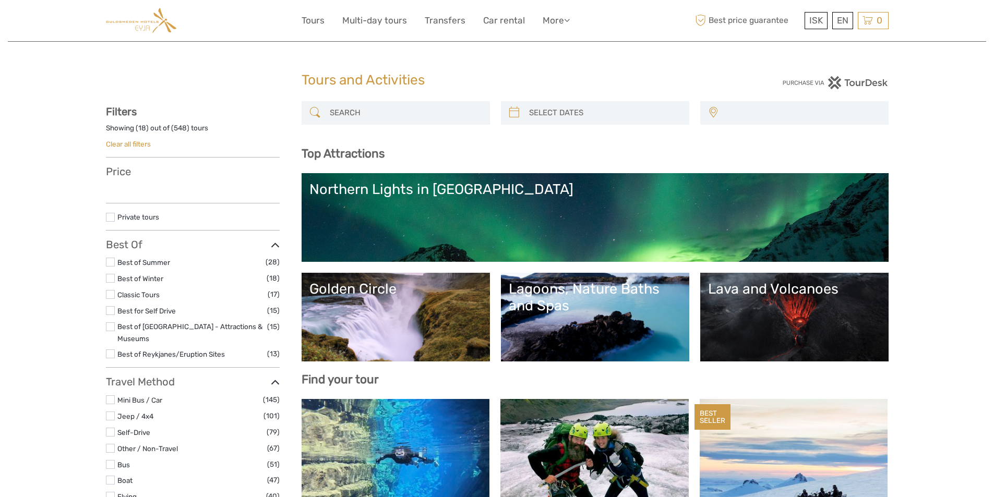
select select
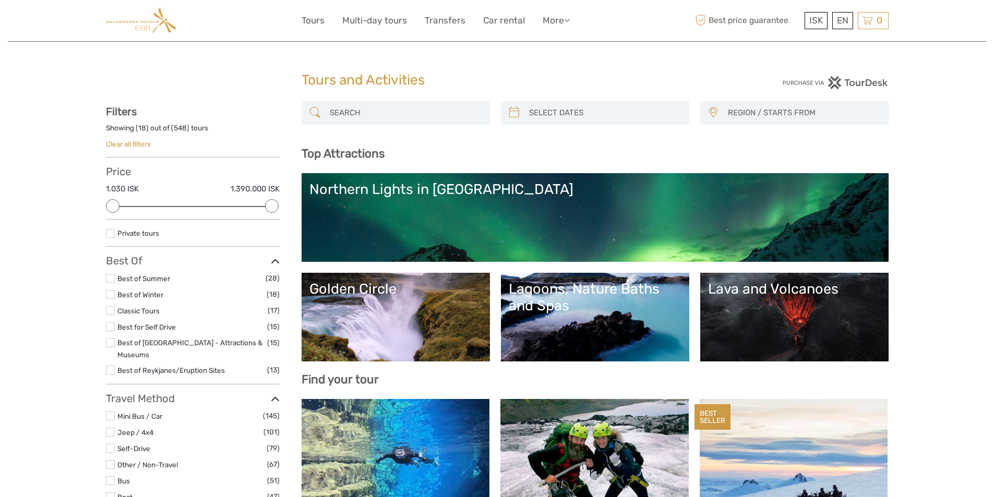
click at [347, 113] on input "search" at bounding box center [405, 113] width 159 height 18
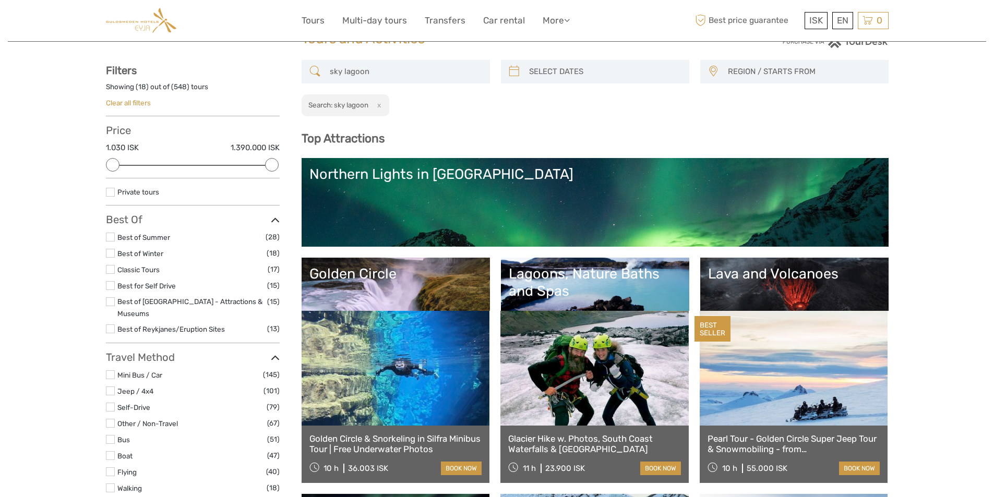
type input "sky lagoon"
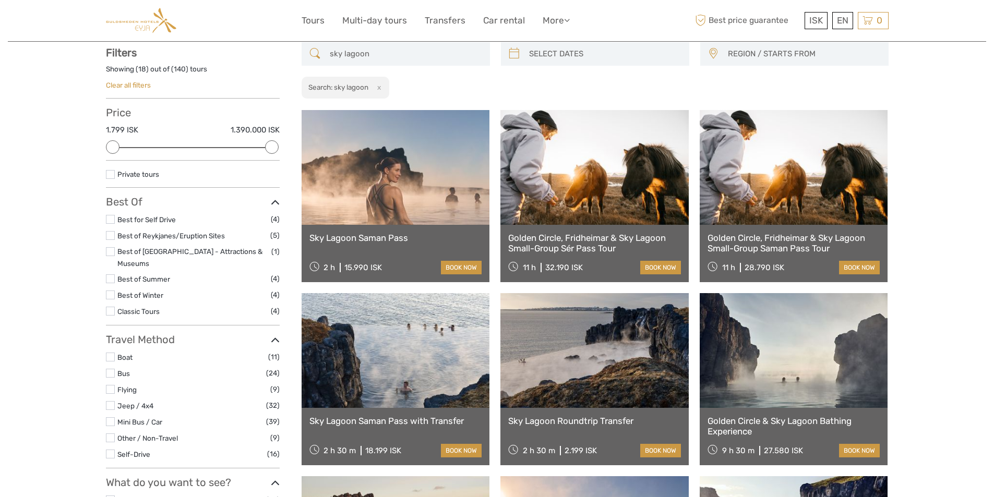
scroll to position [60, 0]
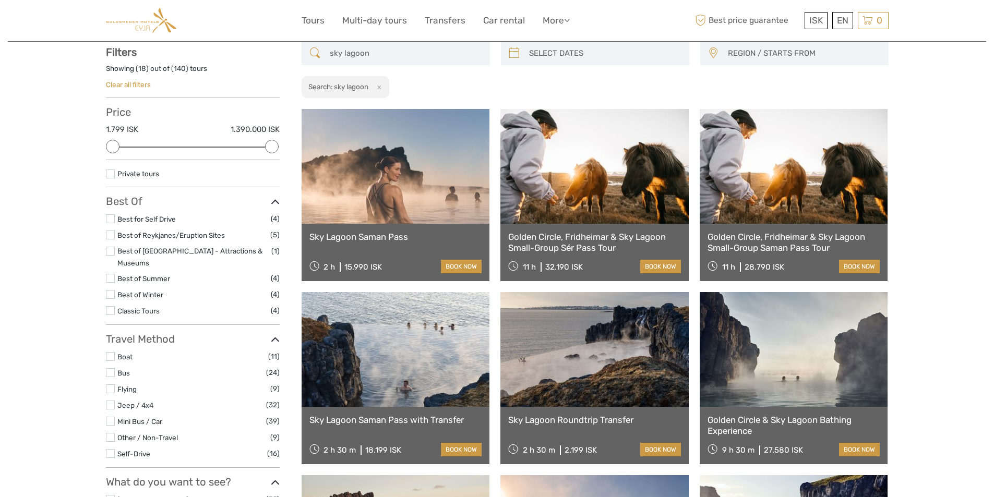
click at [592, 334] on link at bounding box center [595, 349] width 188 height 115
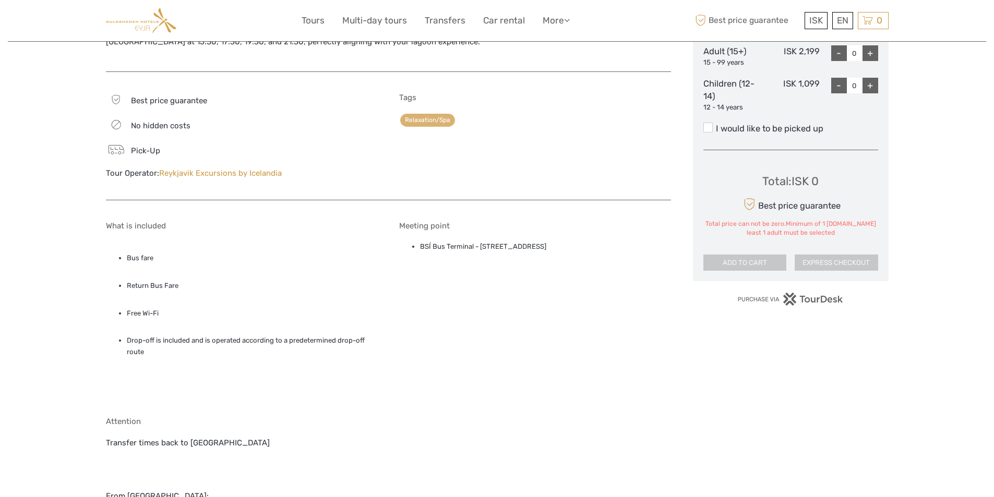
scroll to position [522, 0]
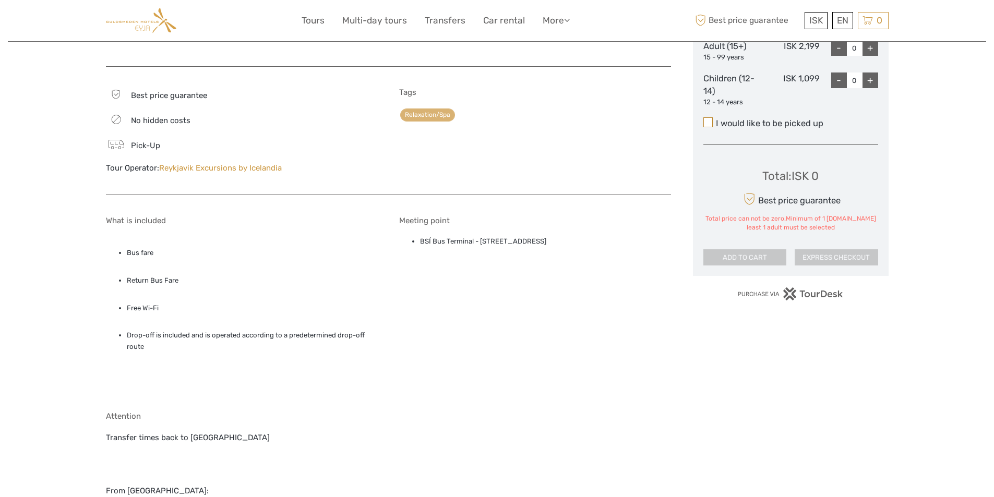
click at [710, 125] on span at bounding box center [708, 121] width 9 height 9
click at [716, 120] on input "I would like to be picked up" at bounding box center [716, 120] width 0 height 0
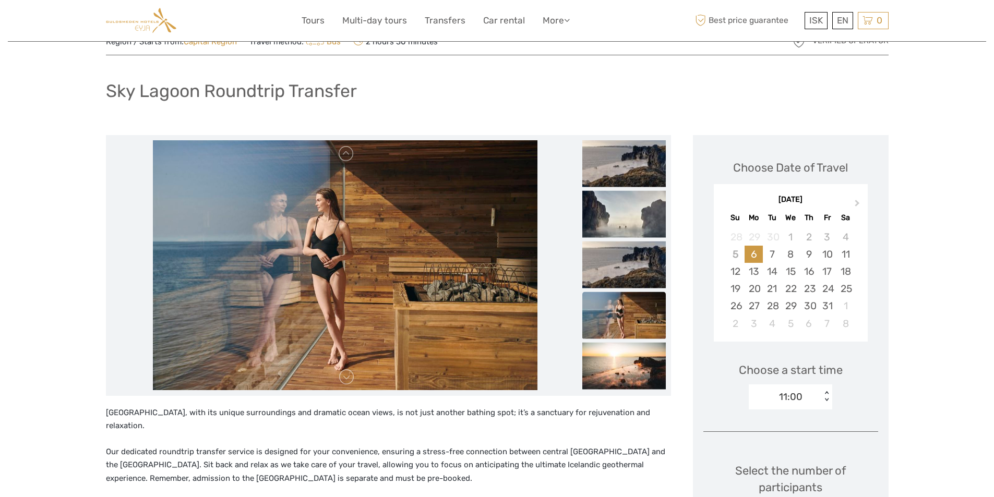
scroll to position [104, 0]
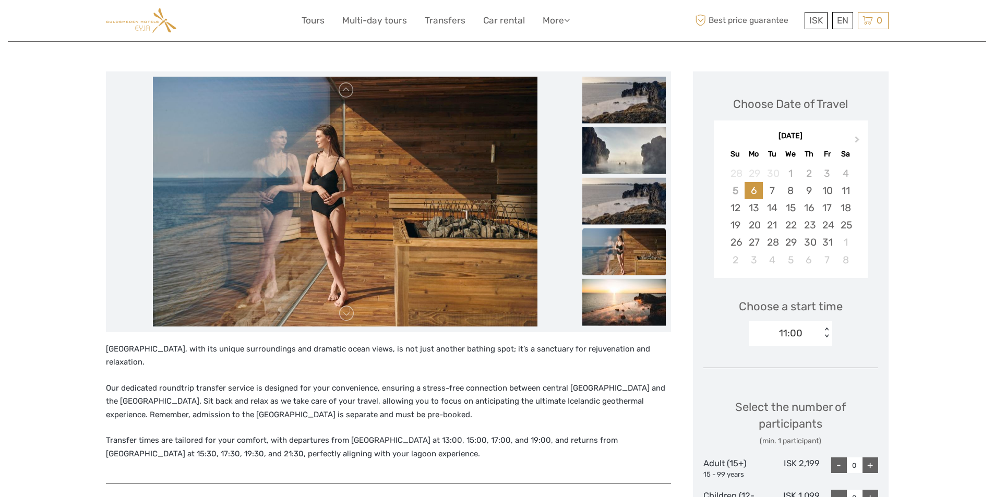
click at [826, 338] on div "< >" at bounding box center [827, 333] width 9 height 11
click at [770, 364] on div "11:00" at bounding box center [790, 365] width 73 height 18
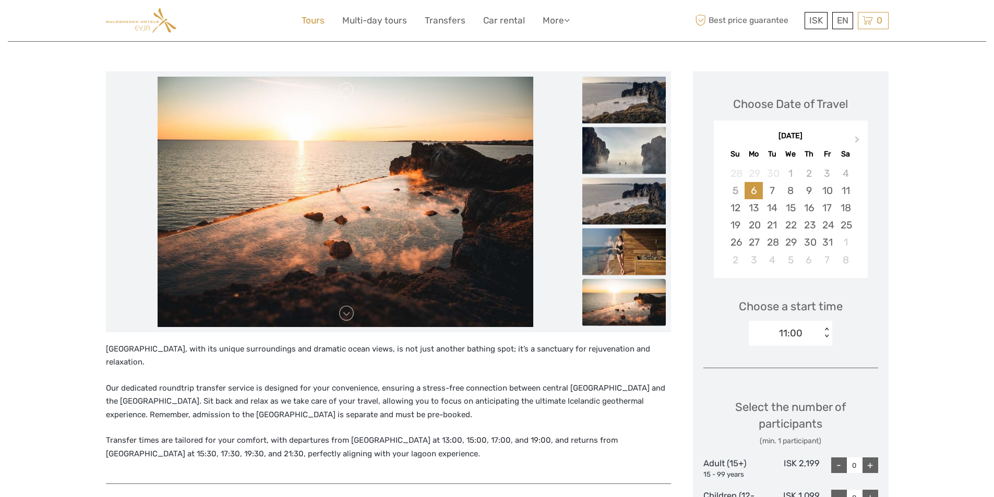
click at [309, 17] on link "Tours" at bounding box center [313, 20] width 23 height 15
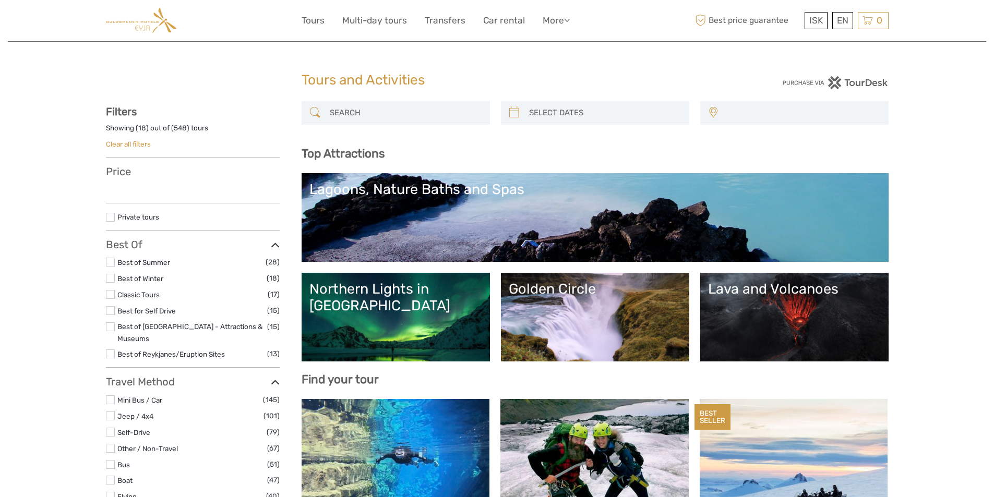
select select
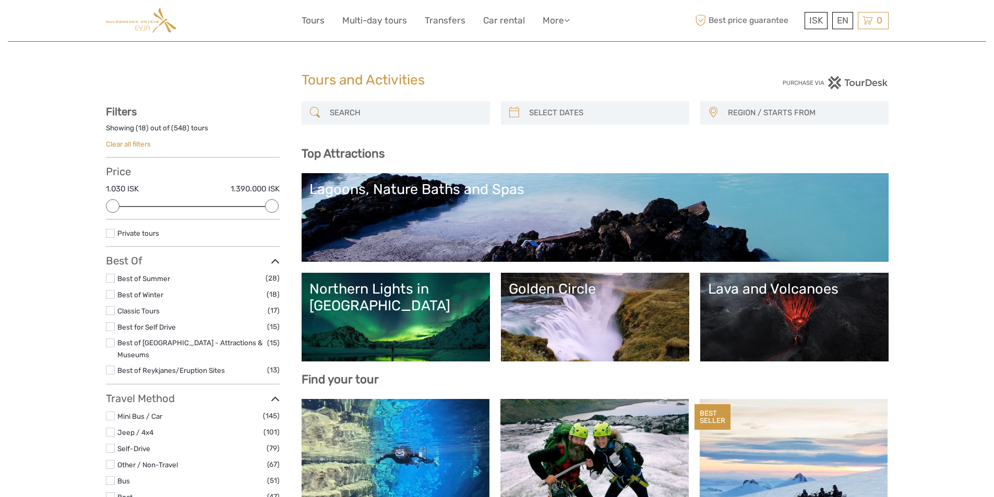
click at [372, 108] on input "search" at bounding box center [405, 113] width 159 height 18
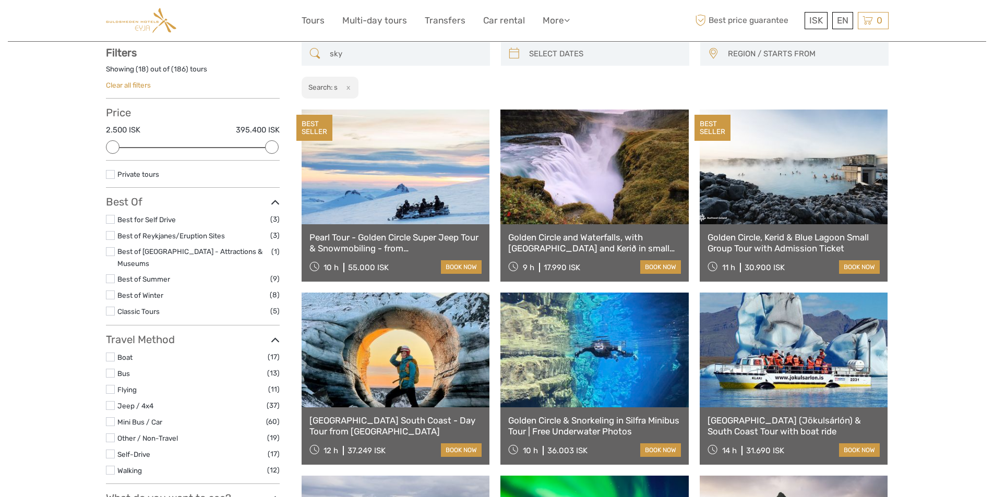
scroll to position [60, 0]
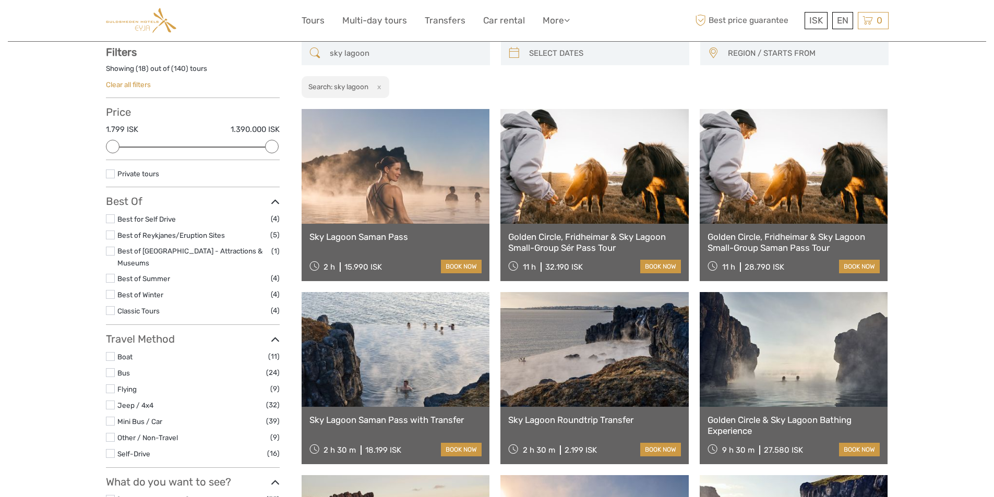
type input "sky lagoon"
type input "[DATE]"
click at [606, 54] on input "search" at bounding box center [604, 53] width 159 height 18
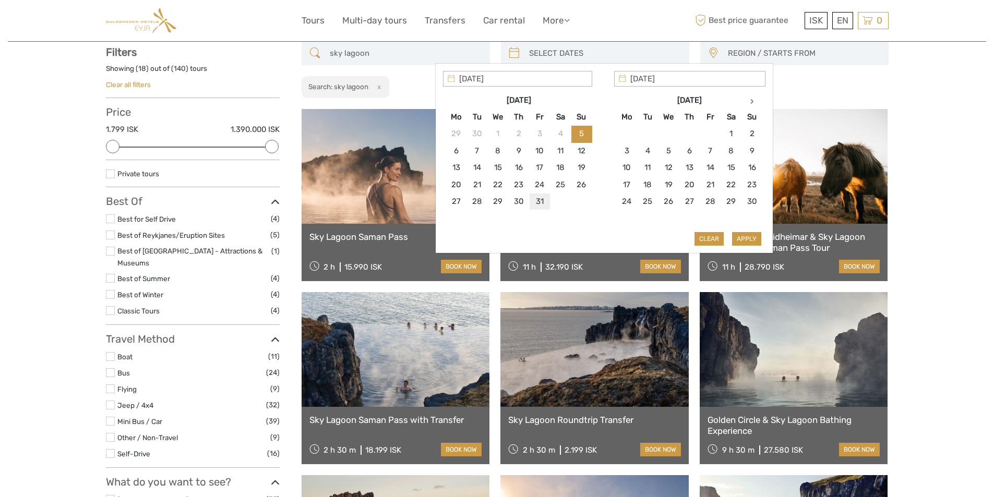
type input "[DATE]"
click at [749, 234] on div "Apply Clear" at bounding box center [604, 158] width 323 height 175
type input "23/11/2025"
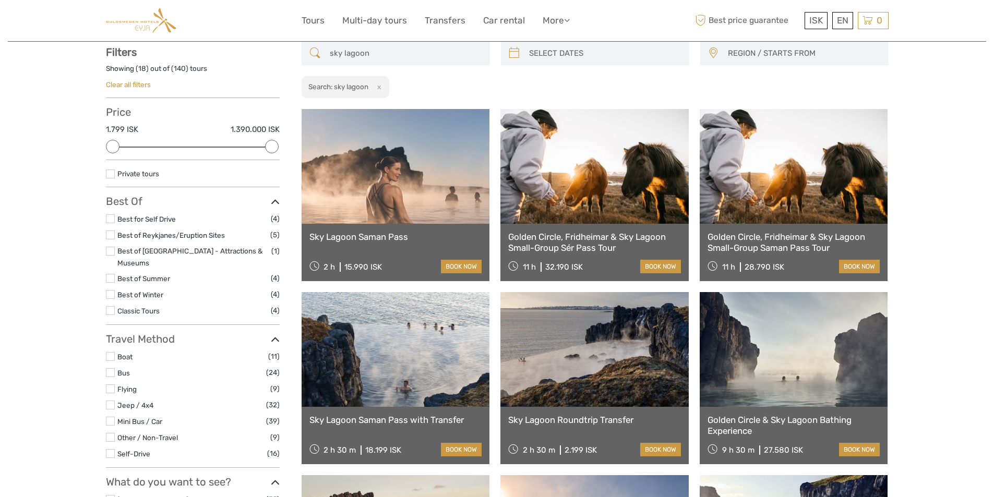
click at [815, 80] on div "sky lagoon REGION / STARTS FROM Capital Region North Reykjanes / Keflavík South…" at bounding box center [595, 70] width 587 height 57
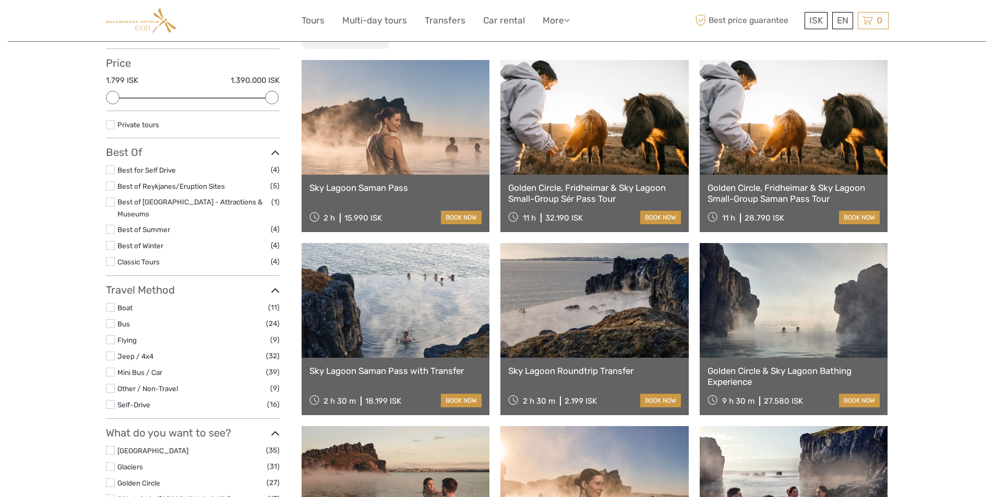
scroll to position [268, 0]
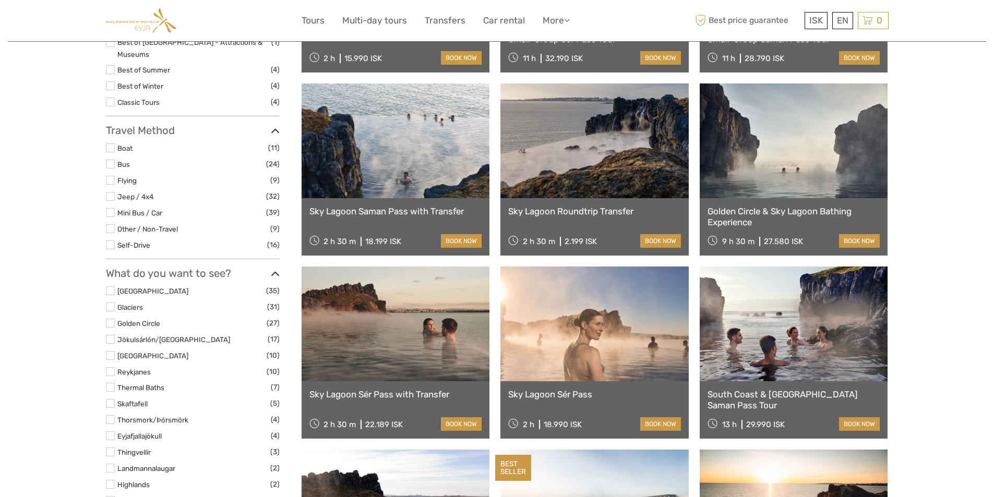
click at [387, 324] on link at bounding box center [396, 324] width 188 height 115
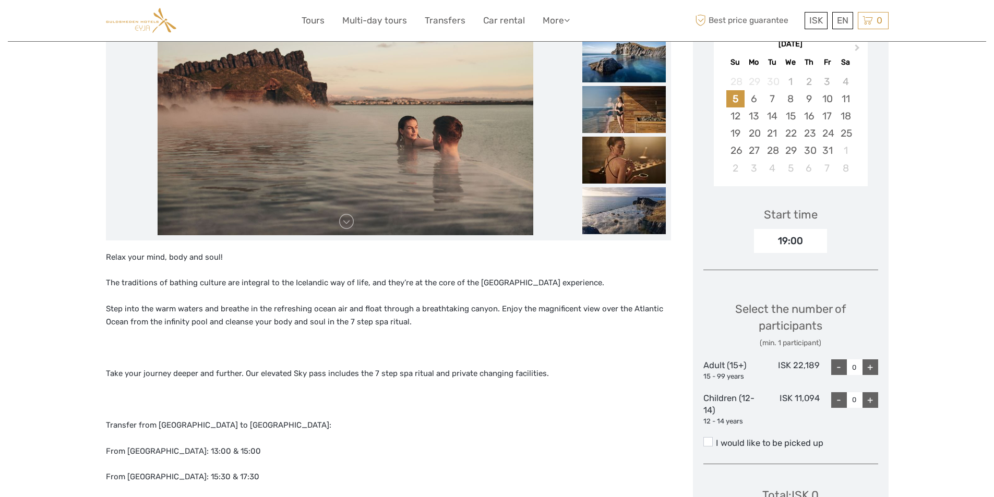
scroll to position [209, 0]
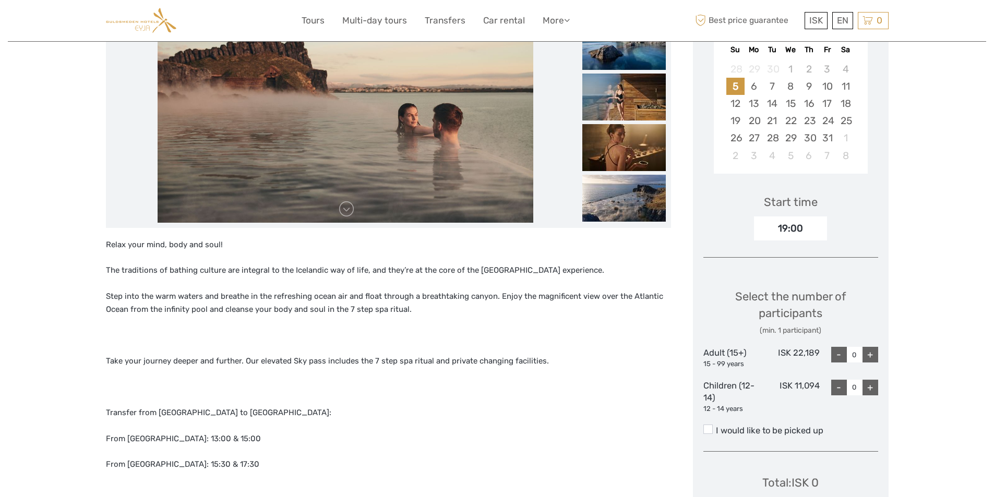
click at [799, 229] on div "19:00" at bounding box center [790, 229] width 73 height 24
click at [829, 141] on div "31" at bounding box center [827, 137] width 18 height 17
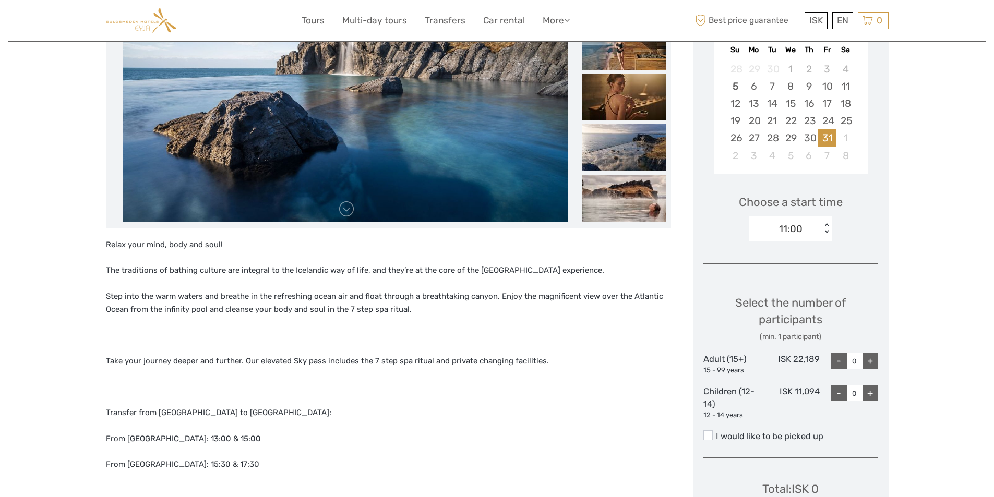
click at [829, 230] on div "< >" at bounding box center [827, 228] width 9 height 11
click at [768, 260] on div "11:00" at bounding box center [790, 261] width 73 height 18
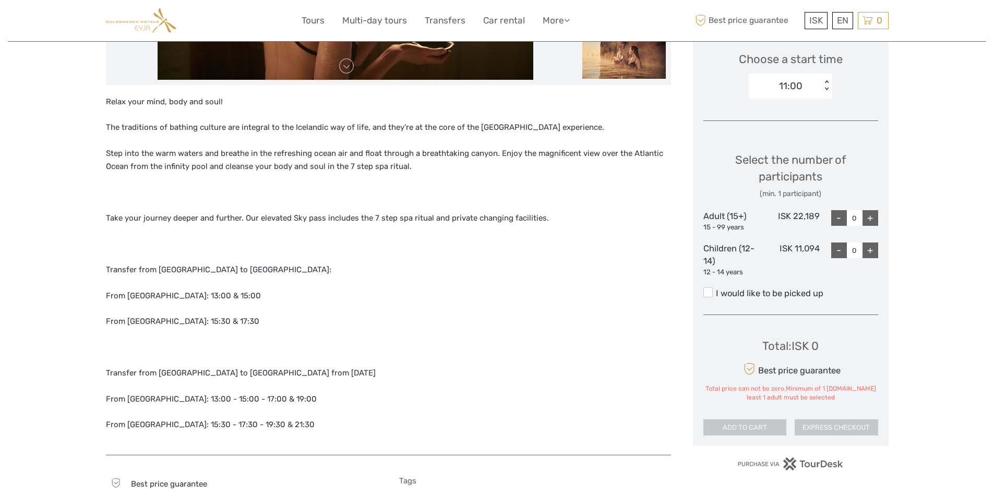
scroll to position [365, 0]
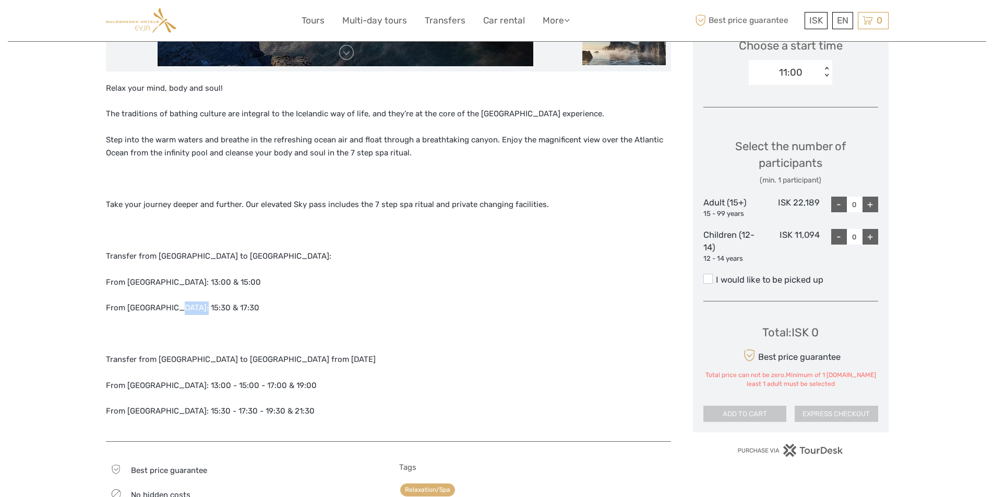
drag, startPoint x: 173, startPoint y: 307, endPoint x: 193, endPoint y: 307, distance: 20.4
click at [193, 307] on p "From Sky Lagoon: 15:30 & 17:30" at bounding box center [388, 309] width 565 height 14
click at [471, 308] on p "From Sky Lagoon: 15:30 & 17:30" at bounding box center [388, 309] width 565 height 14
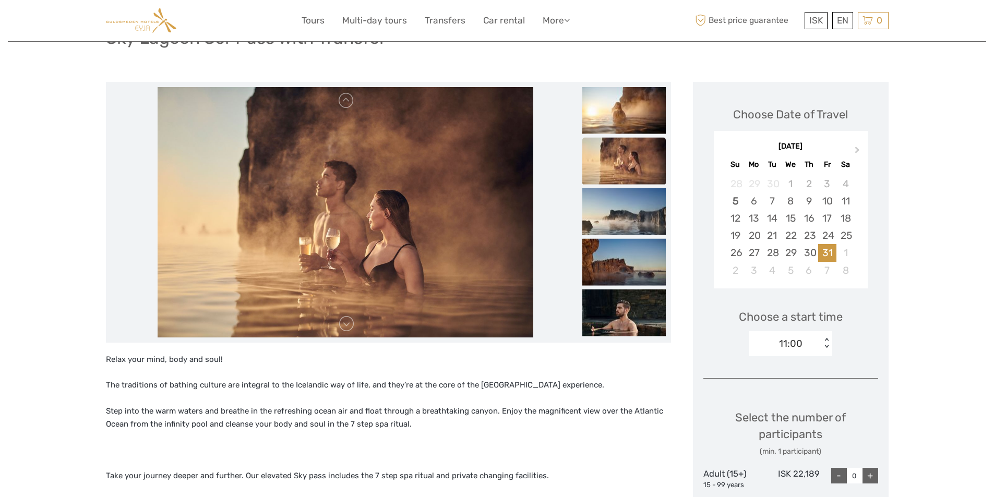
scroll to position [157, 0]
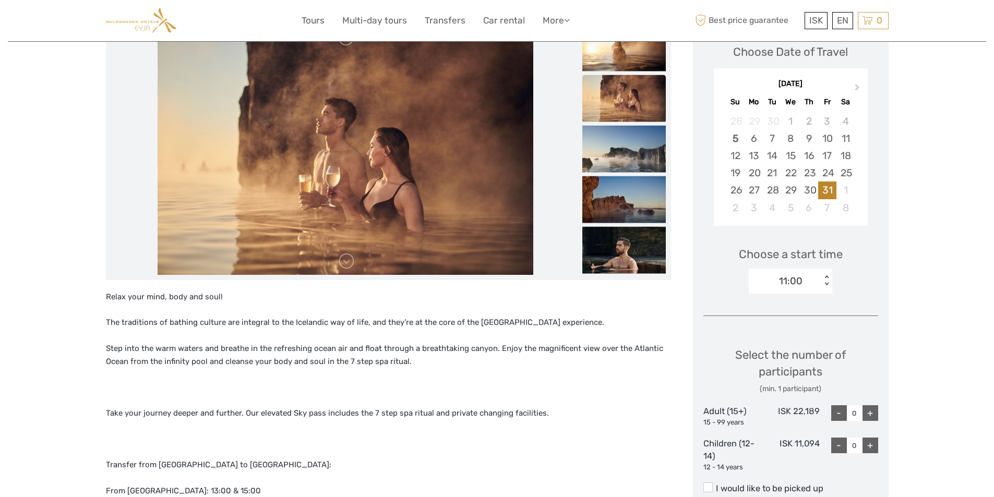
click at [829, 188] on div "31" at bounding box center [827, 190] width 18 height 17
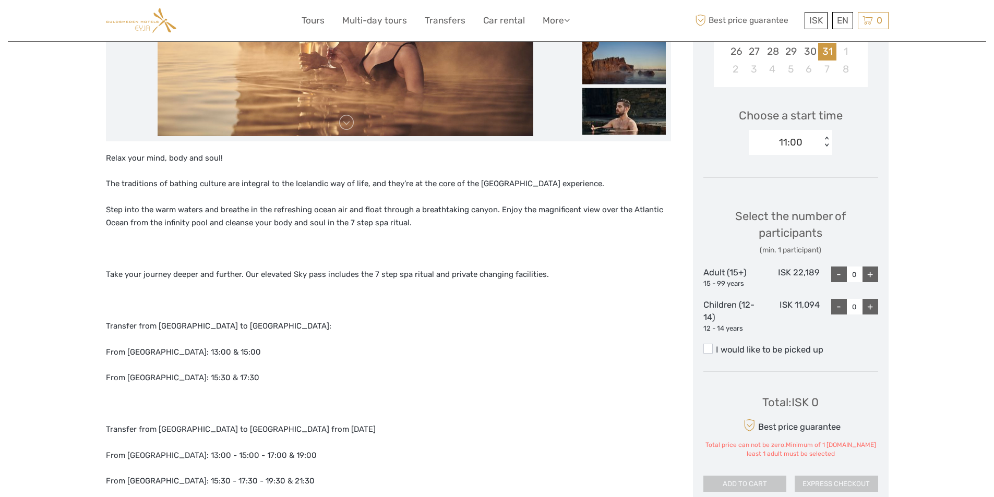
scroll to position [313, 0]
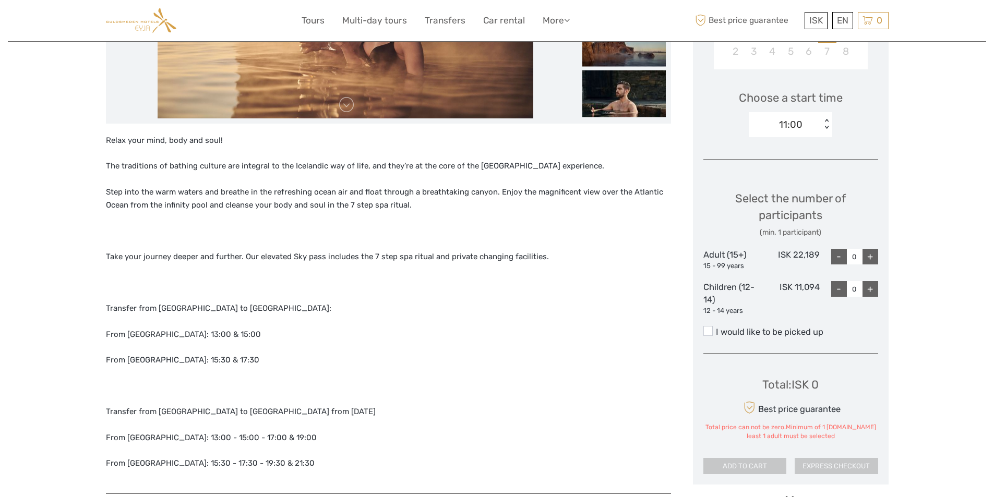
click at [868, 259] on div "+" at bounding box center [871, 257] width 16 height 16
type input "1"
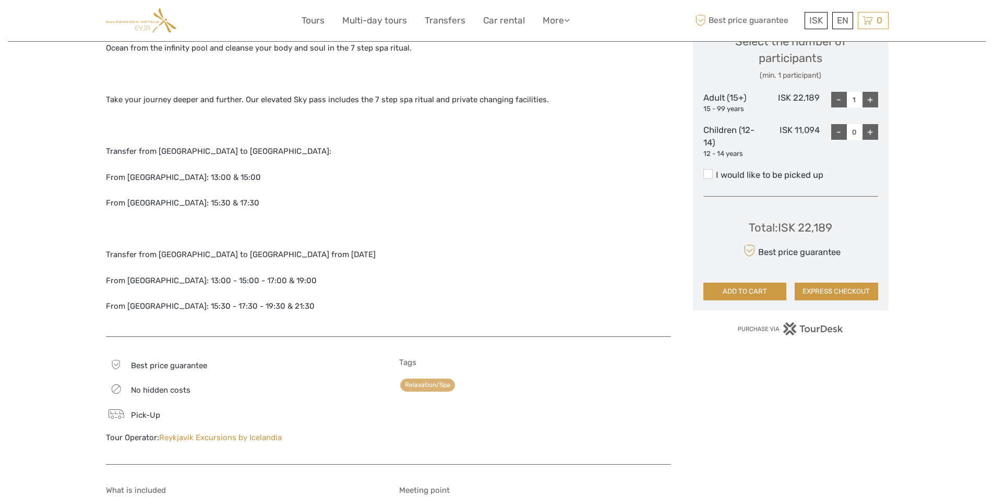
scroll to position [522, 0]
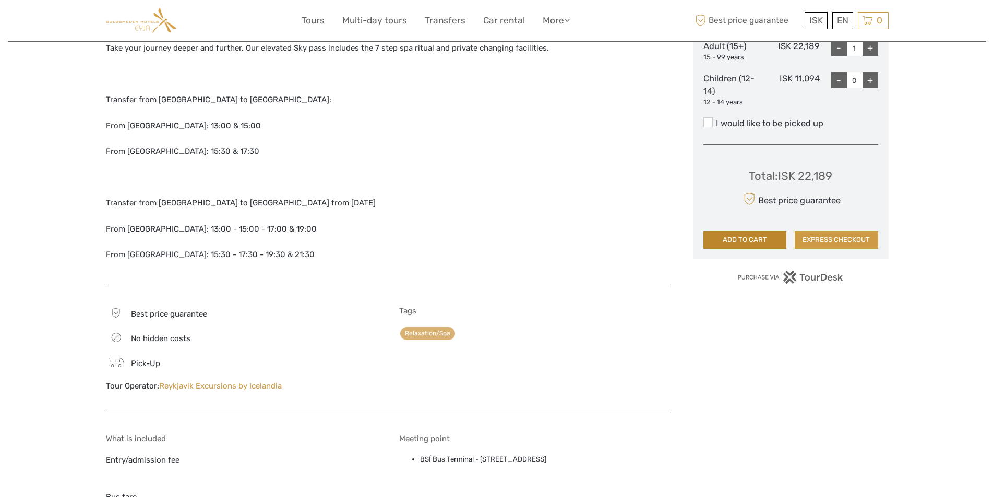
click at [755, 237] on button "ADD TO CART" at bounding box center [746, 240] width 84 height 18
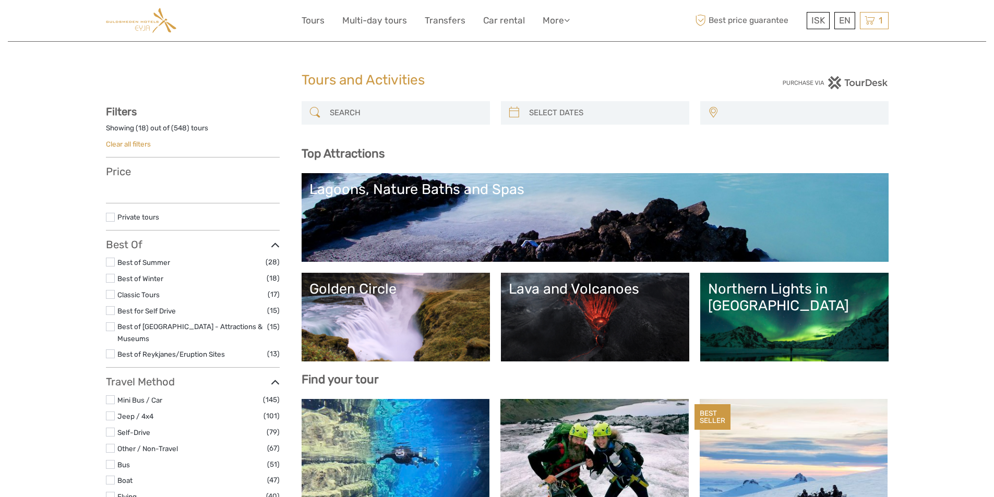
select select
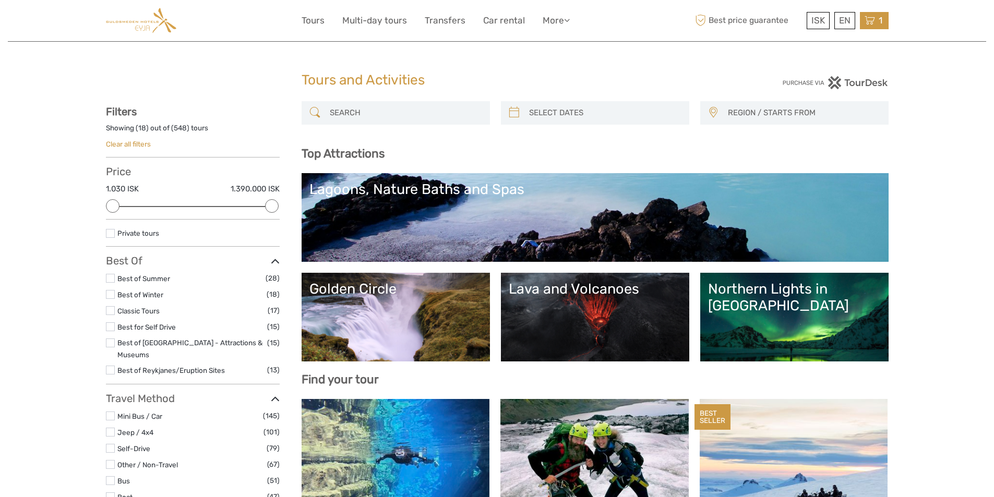
click at [872, 26] on icon at bounding box center [870, 20] width 10 height 13
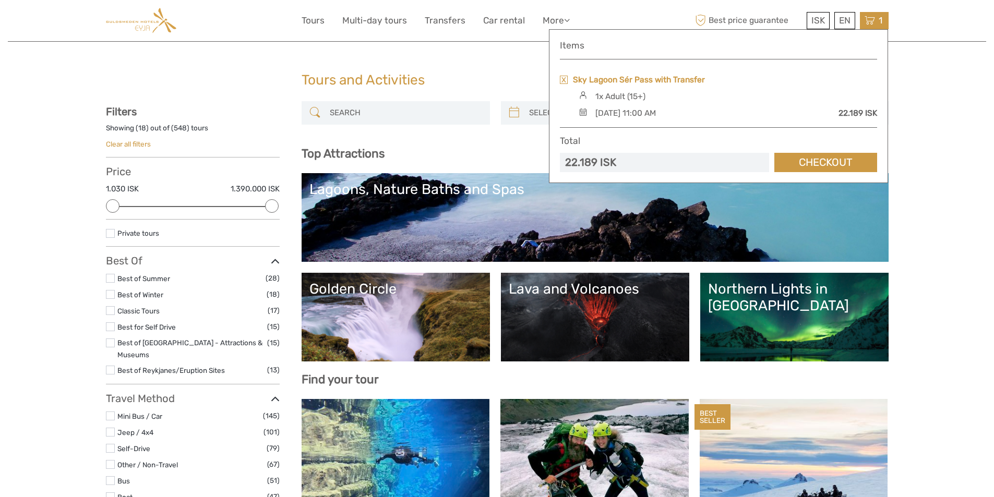
click at [614, 80] on link "Sky Lagoon Sér Pass with Transfer" at bounding box center [639, 79] width 132 height 11
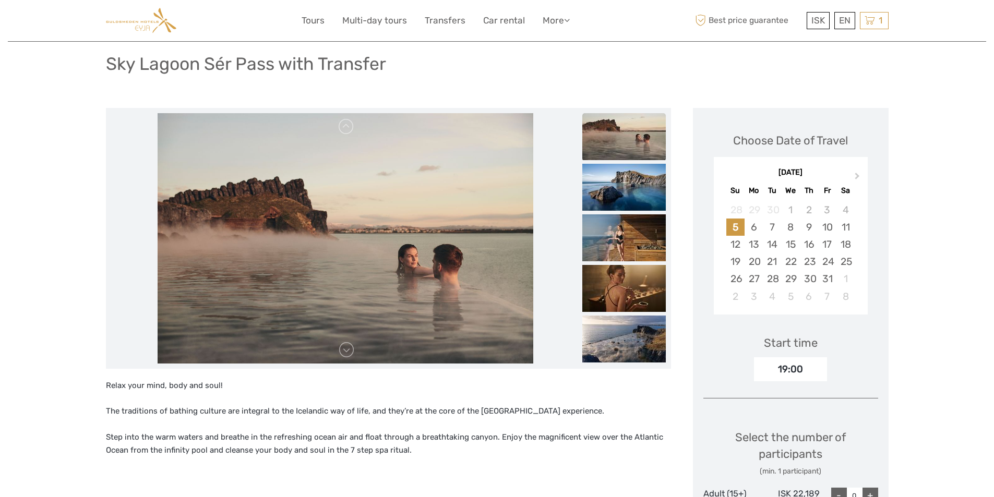
scroll to position [52, 0]
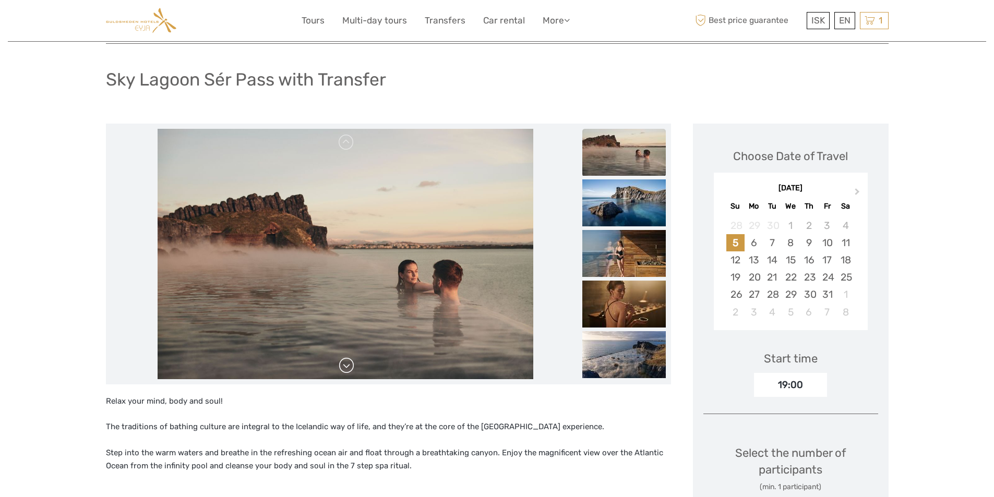
click at [352, 366] on link at bounding box center [346, 366] width 17 height 17
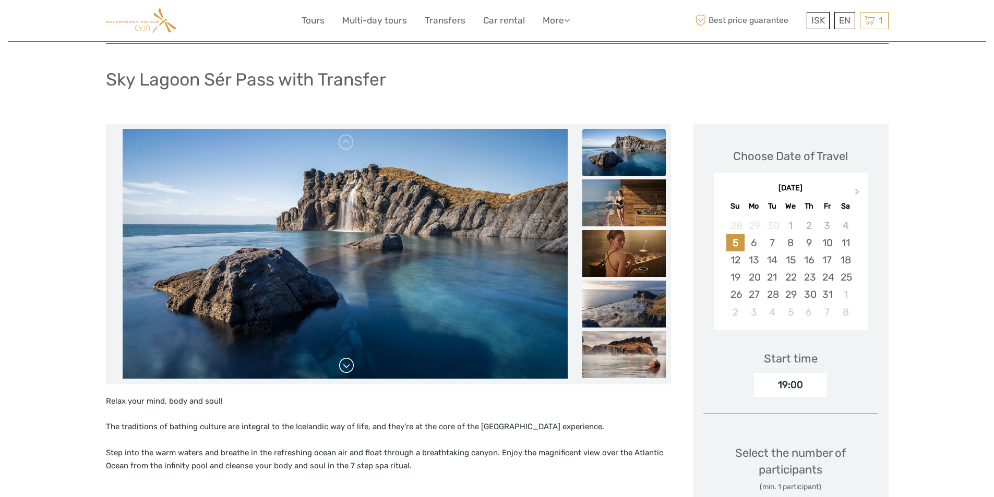
click at [350, 364] on link at bounding box center [346, 366] width 17 height 17
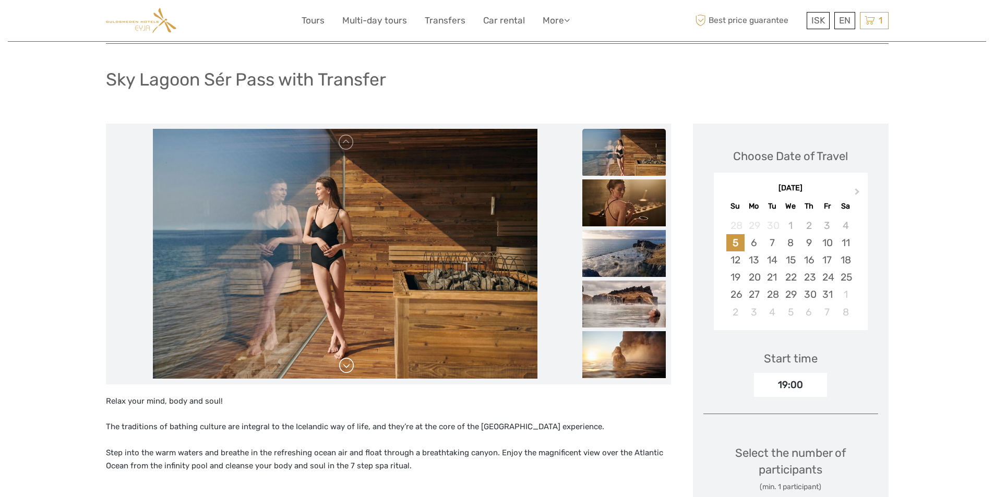
click at [346, 365] on link at bounding box center [346, 366] width 17 height 17
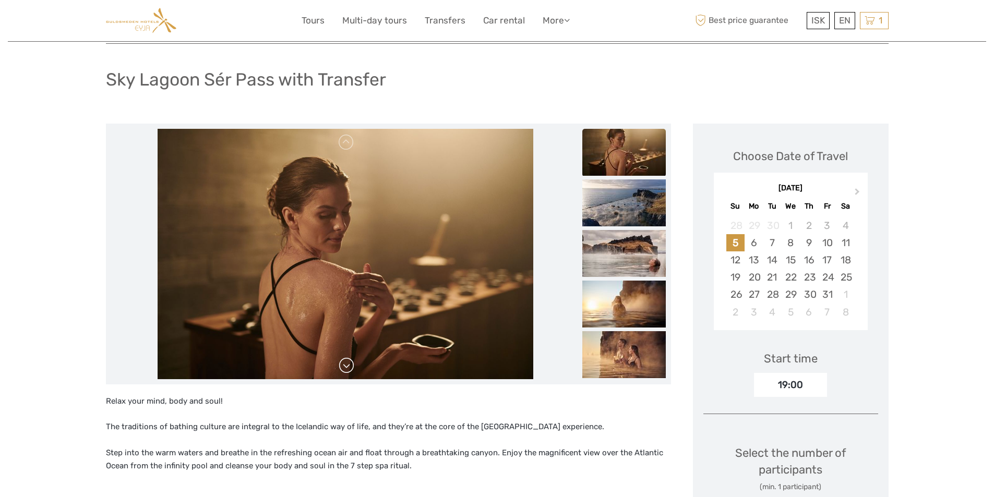
click at [346, 365] on link at bounding box center [346, 366] width 17 height 17
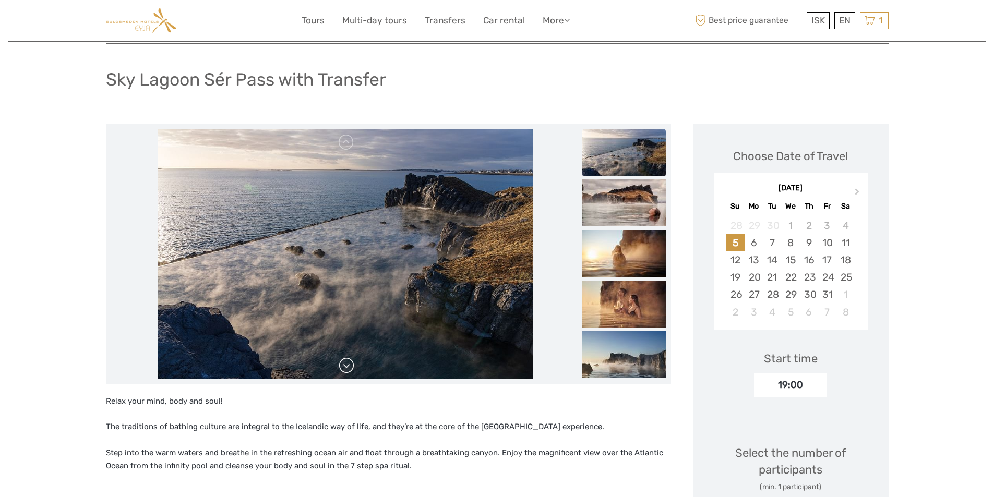
click at [346, 366] on link at bounding box center [346, 366] width 17 height 17
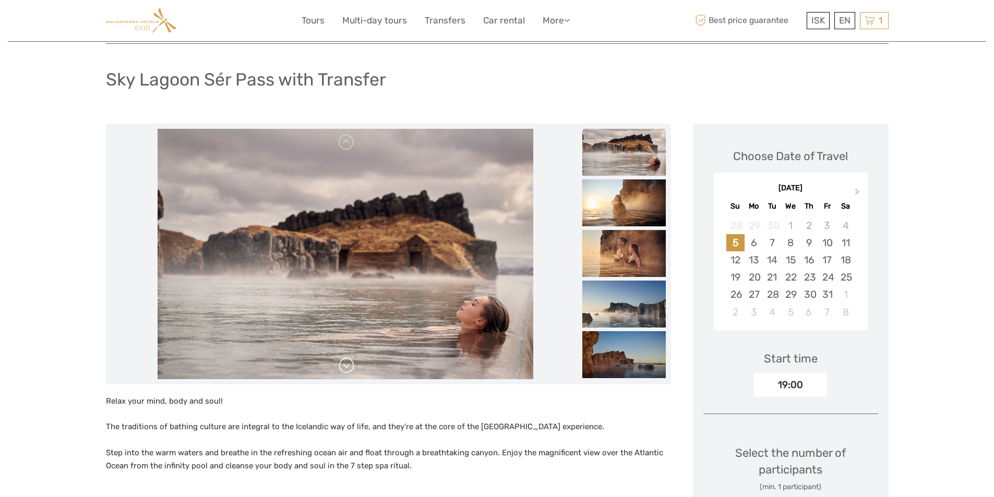
click at [346, 366] on link at bounding box center [346, 366] width 17 height 17
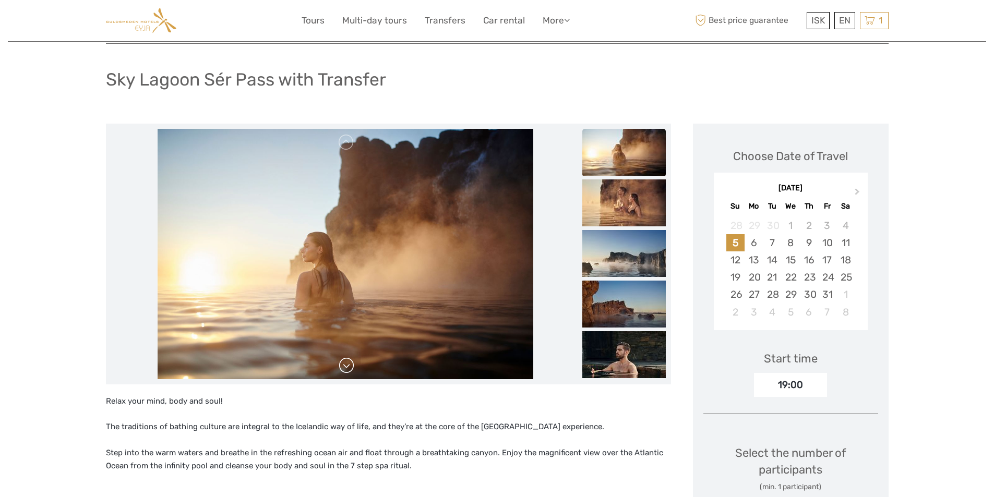
click at [346, 366] on link at bounding box center [346, 366] width 17 height 17
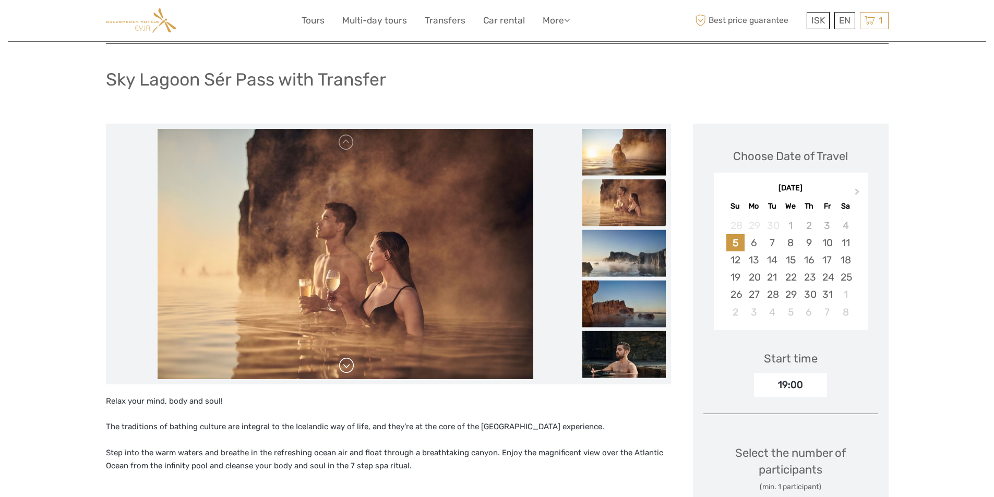
click at [346, 366] on link at bounding box center [346, 366] width 17 height 17
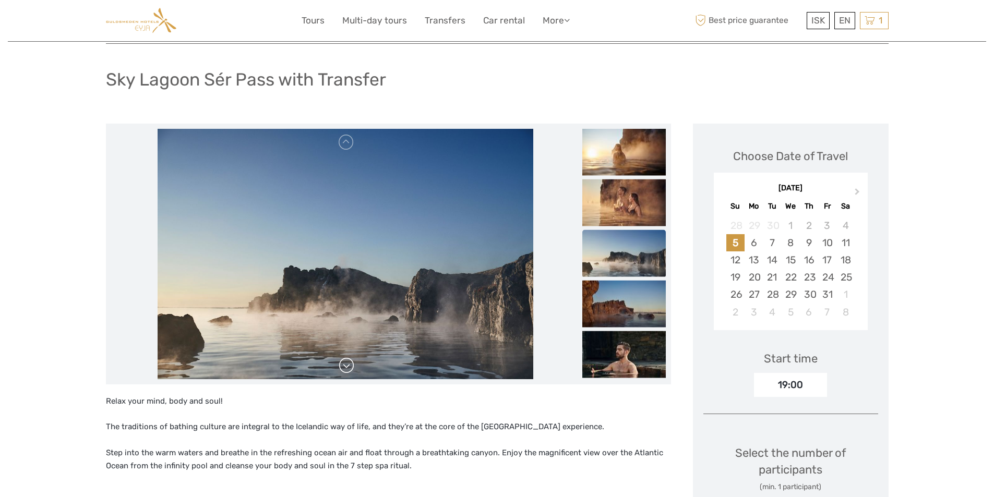
click at [346, 366] on link at bounding box center [346, 366] width 17 height 17
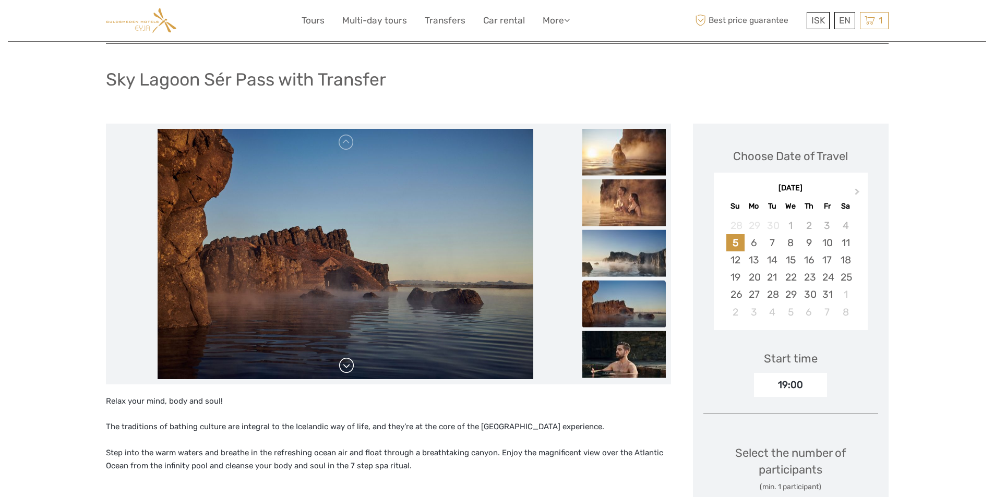
click at [346, 366] on link at bounding box center [346, 366] width 17 height 17
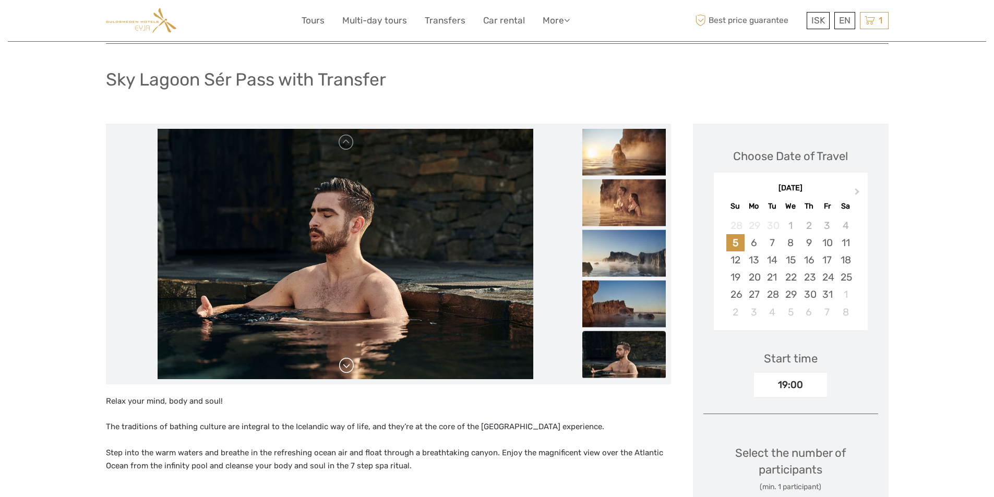
click at [346, 366] on link at bounding box center [346, 366] width 17 height 17
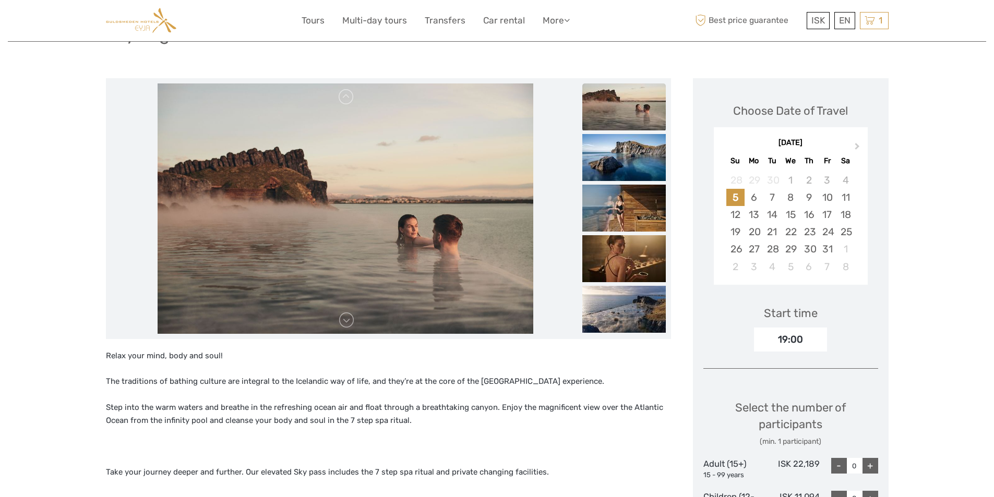
scroll to position [157, 0]
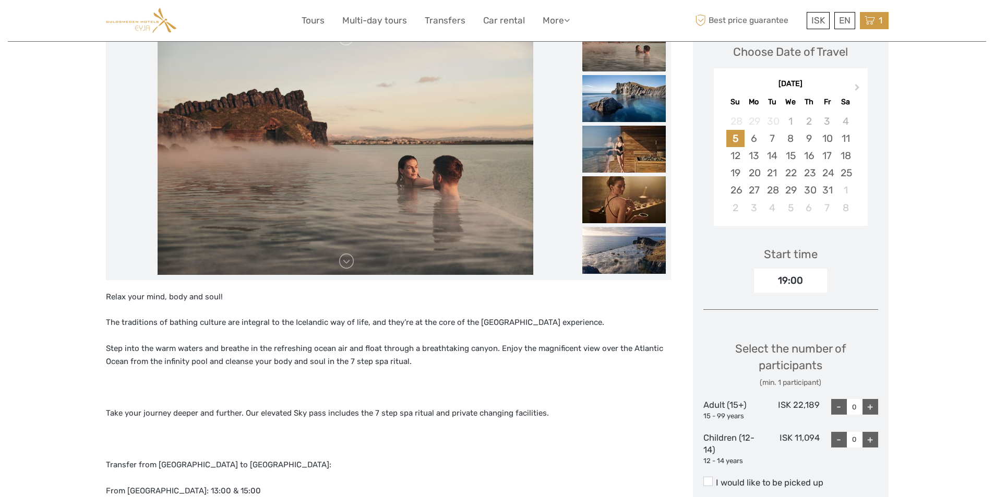
click at [876, 22] on div "1 Items Sky Lagoon Sér Pass with Transfer 1x Adult (15+) Friday, 31 October 202…" at bounding box center [874, 20] width 29 height 17
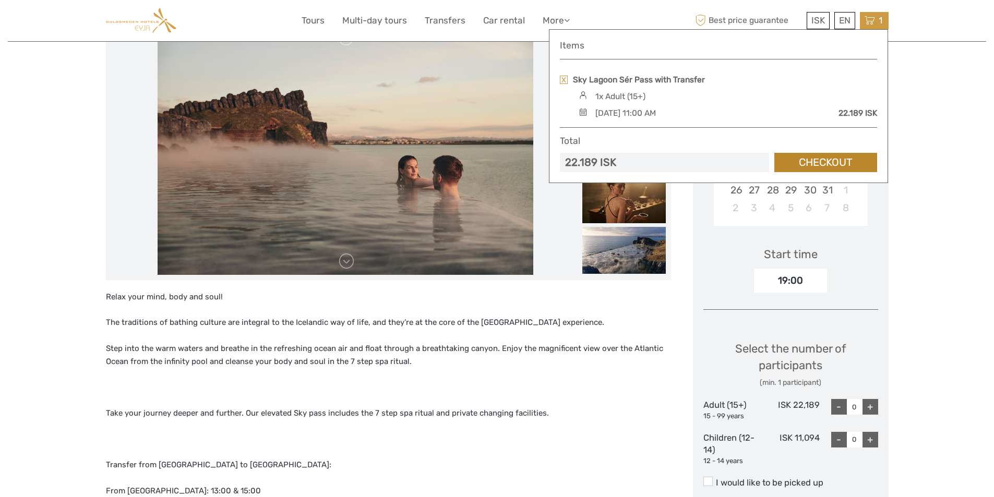
click at [841, 161] on link "Checkout" at bounding box center [826, 162] width 103 height 19
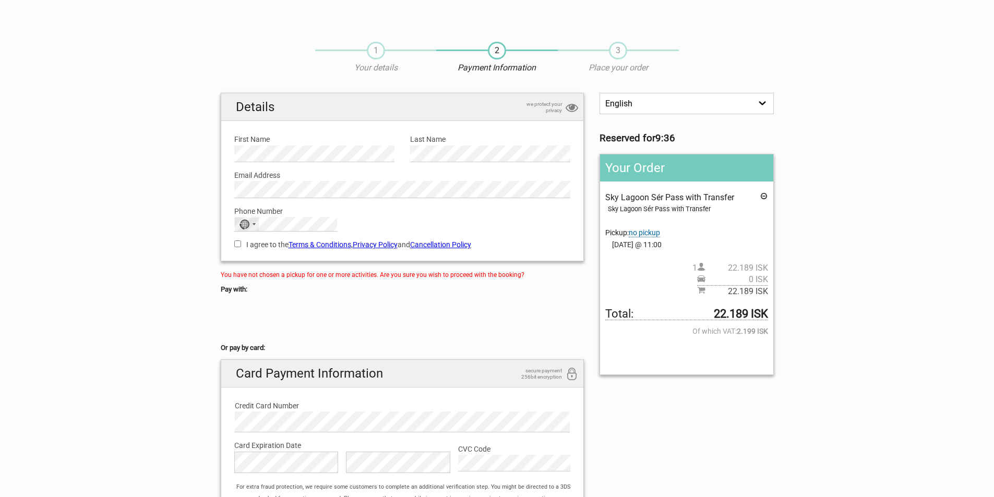
click at [256, 224] on div "No country selected" at bounding box center [247, 225] width 24 height 14
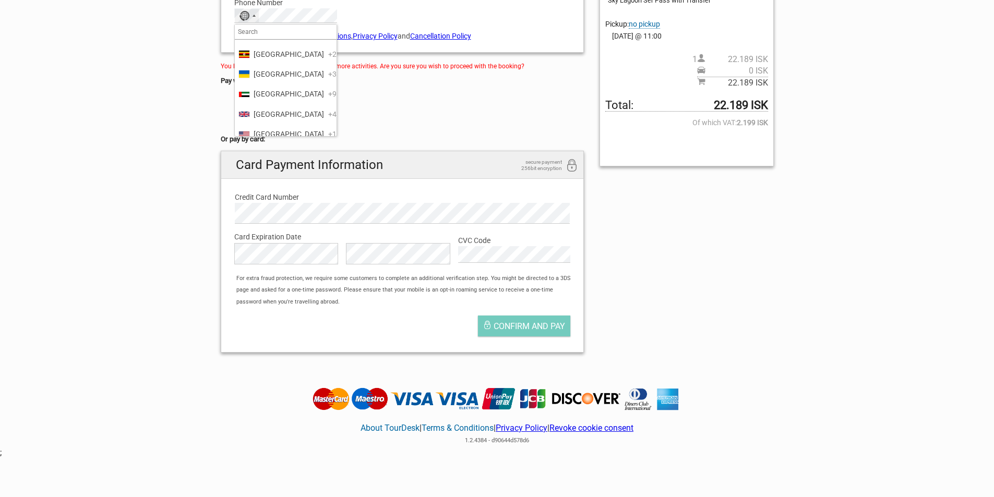
scroll to position [4945, 0]
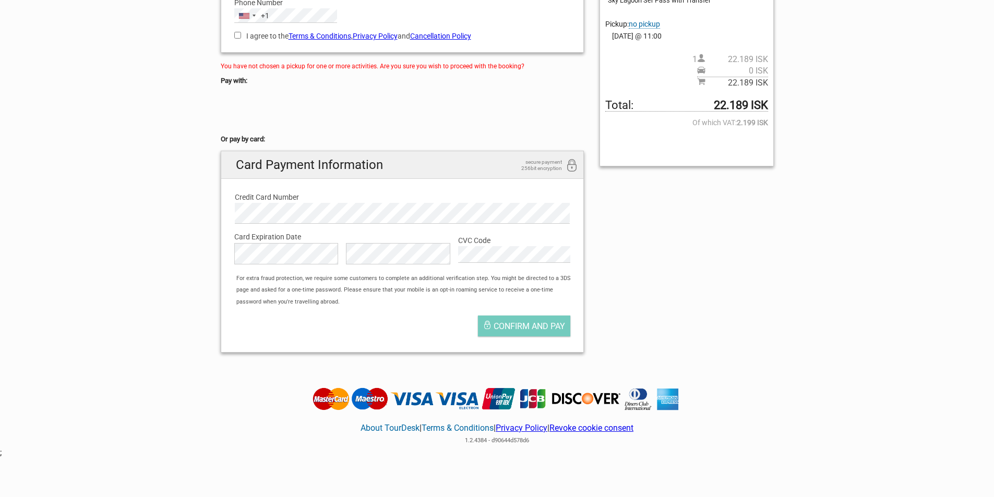
click at [241, 35] on input "I agree to the Terms & Conditions , Privacy Policy and Cancellation Policy" at bounding box center [237, 35] width 7 height 7
checkbox input "true"
click at [703, 252] on div "English Español Deutsch Reserved for 7:48 Your Order Sky Lagoon Sér Pass with T…" at bounding box center [497, 122] width 569 height 477
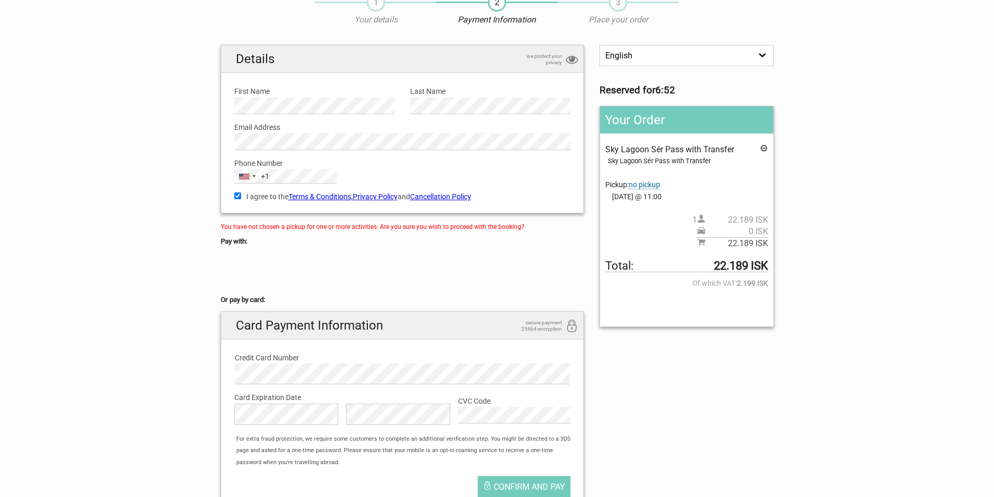
scroll to position [0, 0]
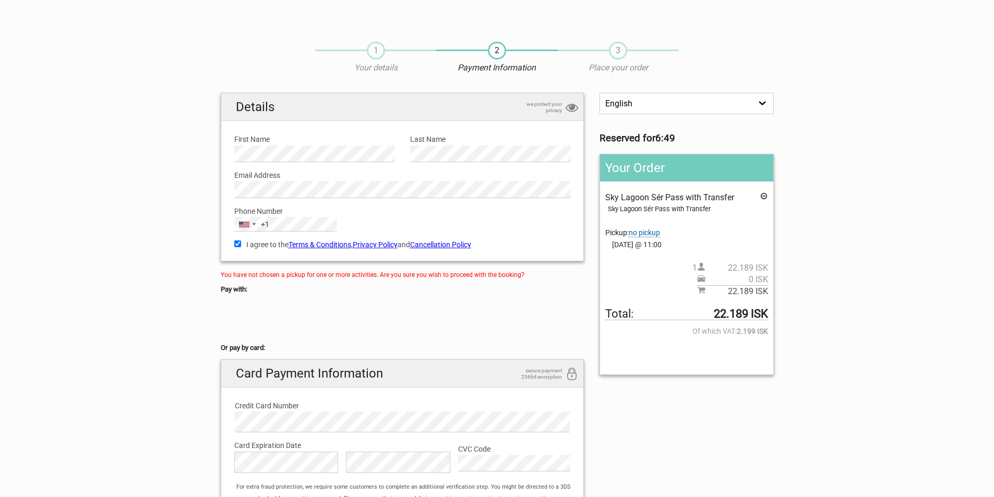
click at [641, 235] on span "no pickup" at bounding box center [644, 233] width 31 height 9
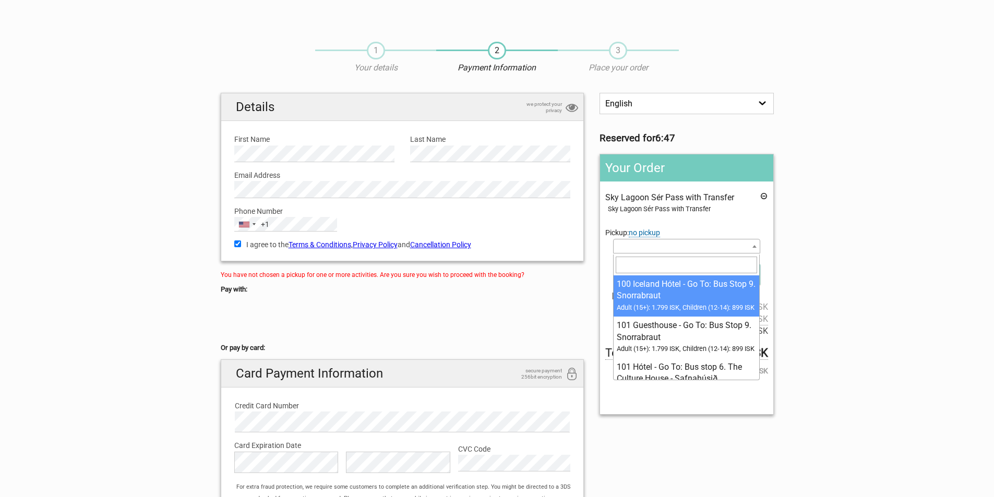
click at [650, 245] on span at bounding box center [686, 246] width 147 height 15
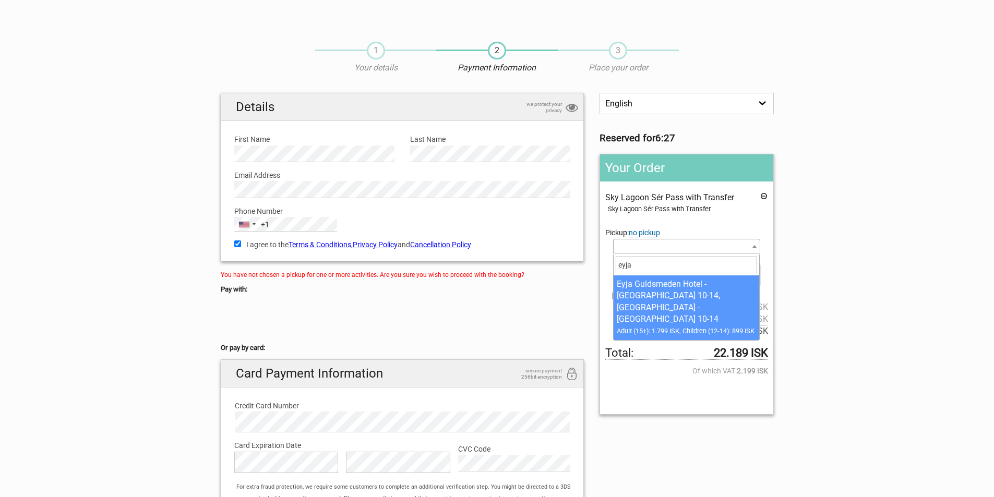
type input "eyja"
select select "1093141"
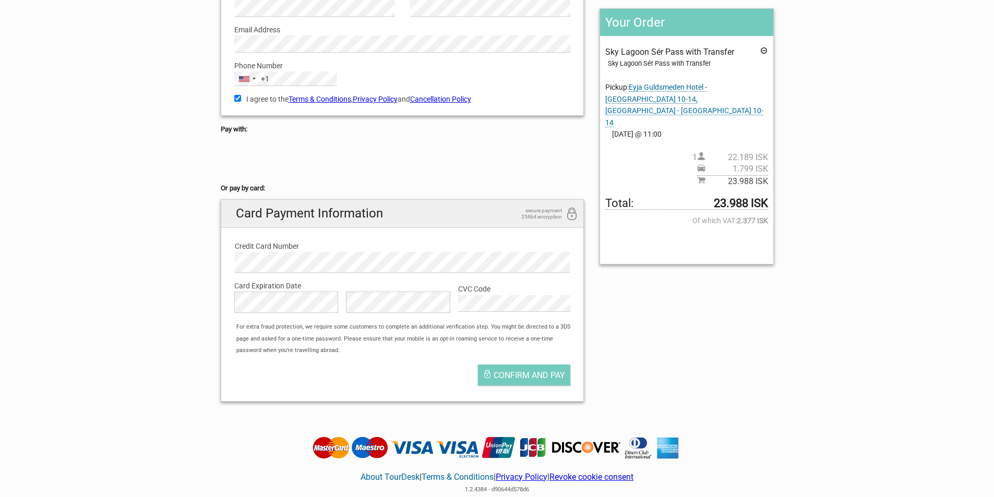
scroll to position [209, 0]
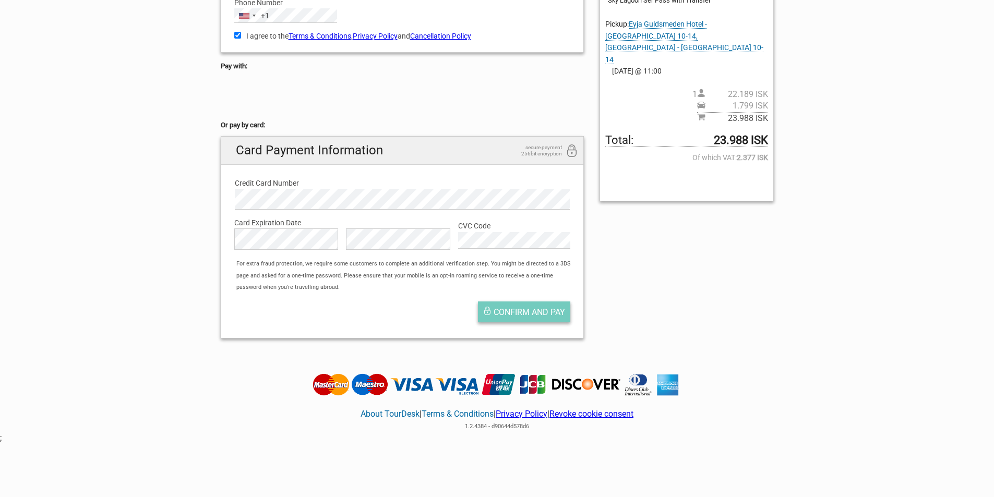
click at [521, 312] on span "Confirm and pay" at bounding box center [530, 312] width 72 height 10
